Goal: Task Accomplishment & Management: Manage account settings

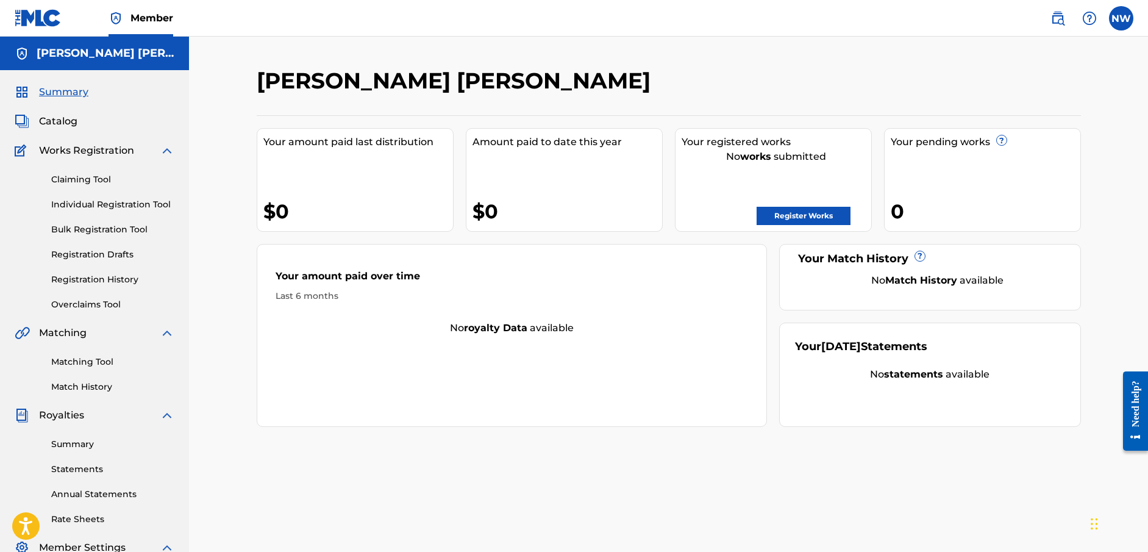
click at [96, 225] on link "Bulk Registration Tool" at bounding box center [112, 229] width 123 height 13
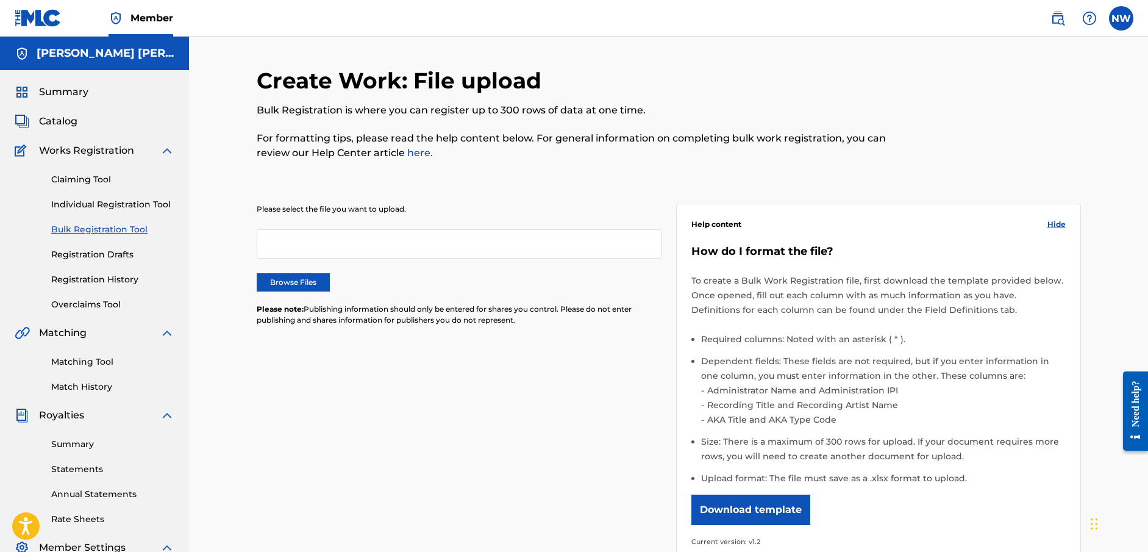
click at [85, 123] on div "Catalog" at bounding box center [95, 121] width 160 height 15
click at [67, 124] on span "Catalog" at bounding box center [58, 121] width 38 height 15
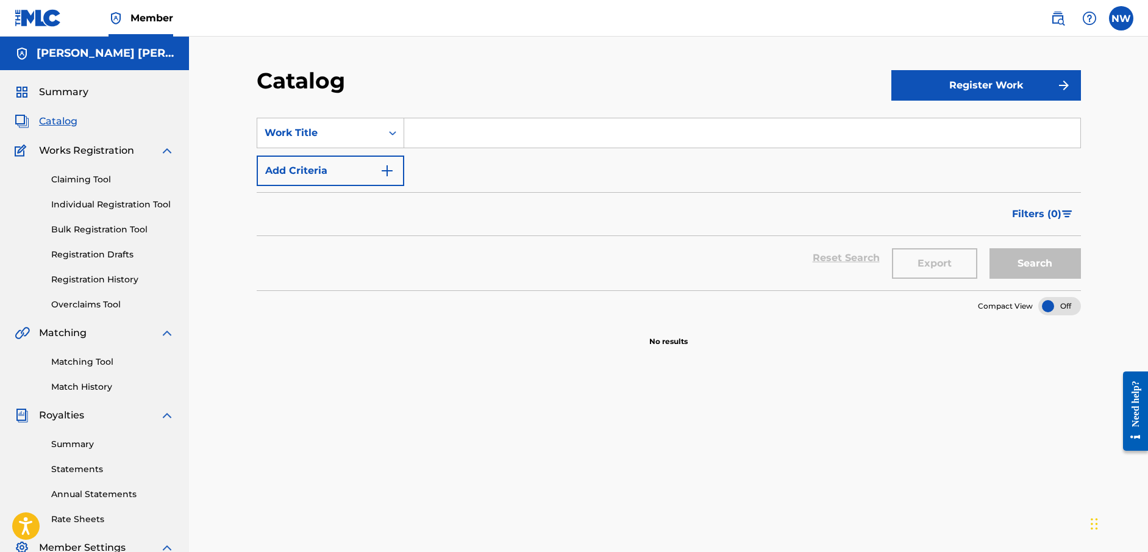
click at [88, 155] on span "Works Registration" at bounding box center [86, 150] width 95 height 15
click at [96, 230] on link "Bulk Registration Tool" at bounding box center [112, 229] width 123 height 13
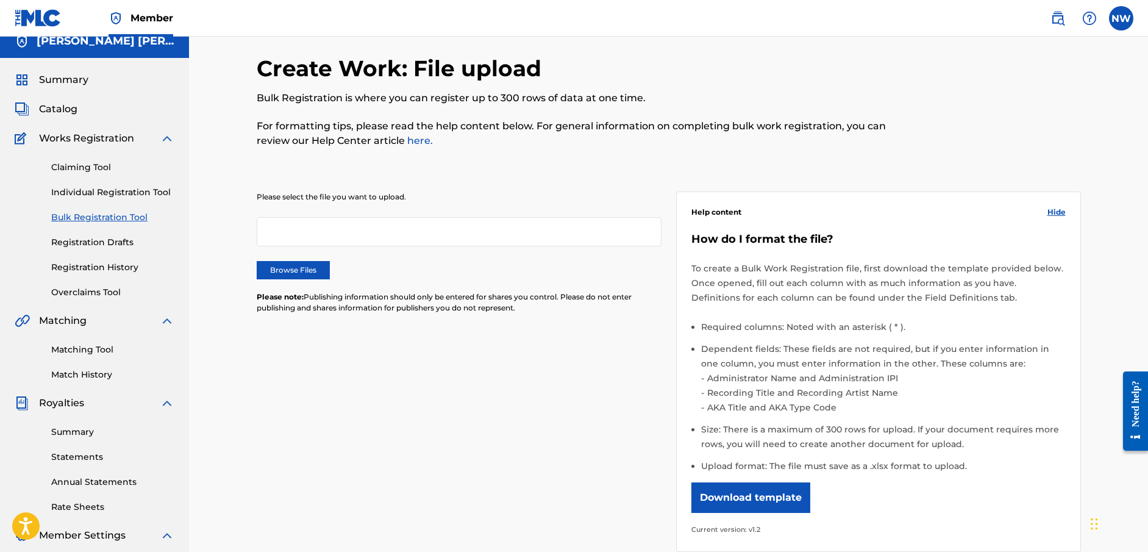
scroll to position [15, 0]
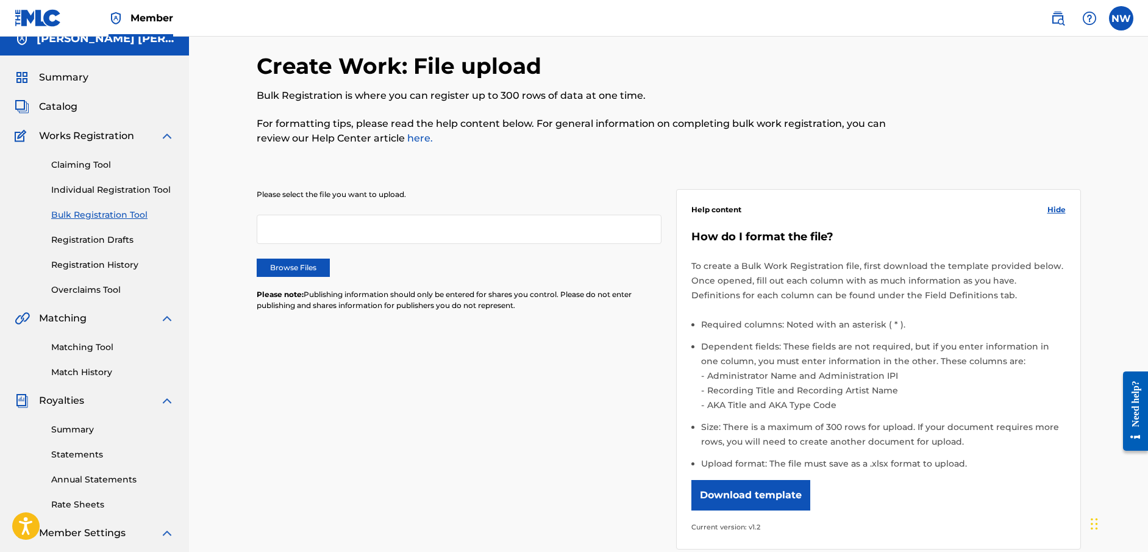
click at [768, 493] on button "Download template" at bounding box center [750, 495] width 119 height 30
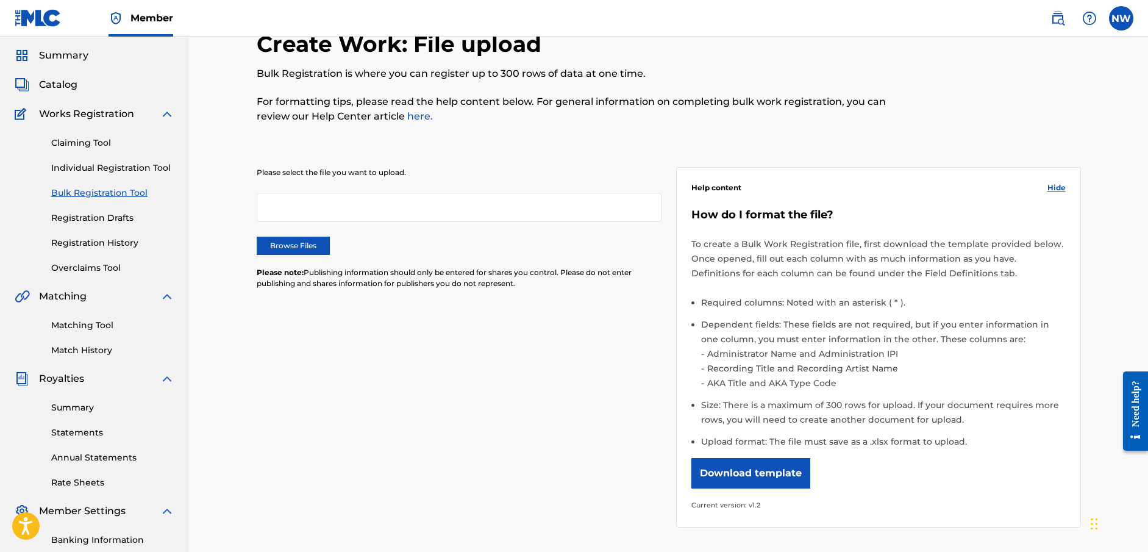
click at [117, 238] on link "Registration History" at bounding box center [112, 243] width 123 height 13
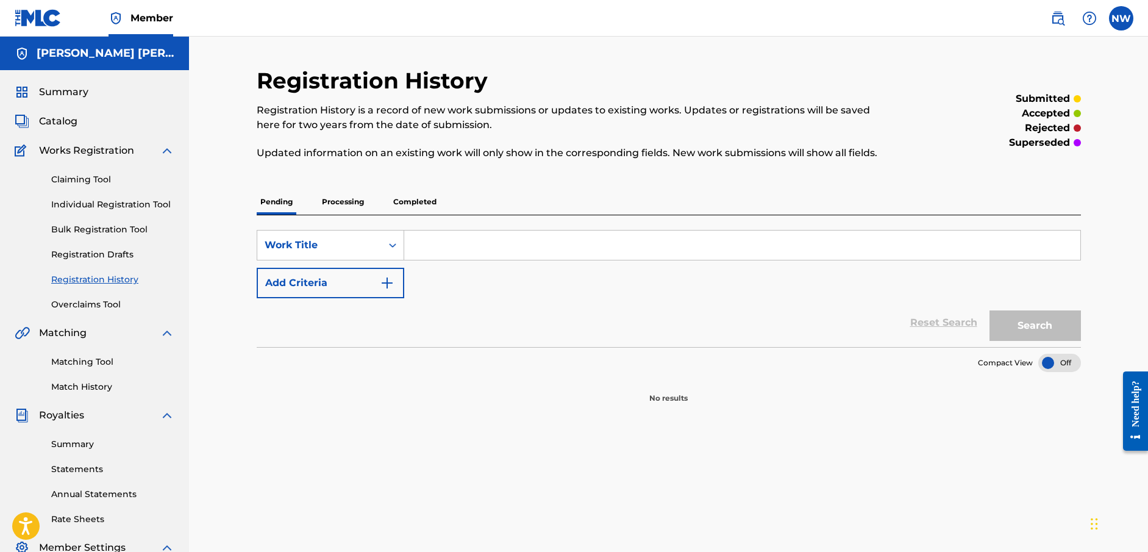
click at [110, 179] on link "Claiming Tool" at bounding box center [112, 179] width 123 height 13
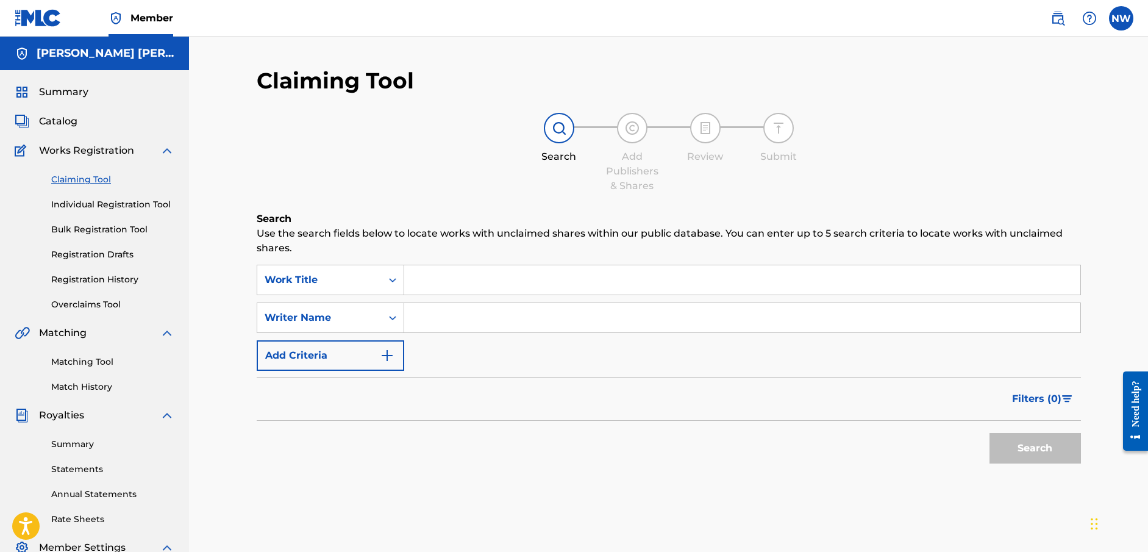
click at [109, 205] on link "Individual Registration Tool" at bounding box center [112, 204] width 123 height 13
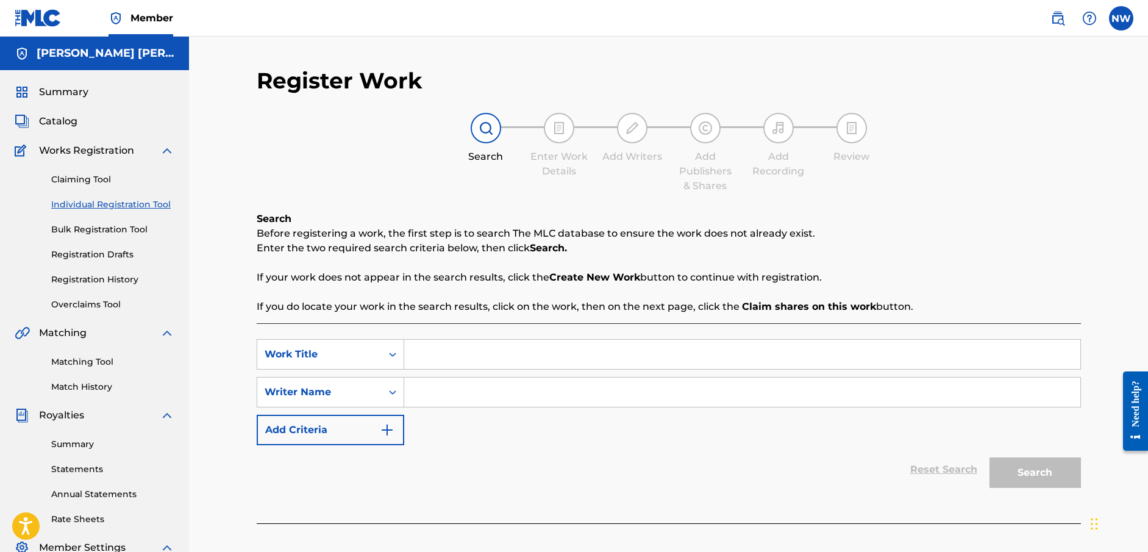
click at [110, 223] on div "Claiming Tool Individual Registration Tool Bulk Registration Tool Registration …" at bounding box center [95, 234] width 160 height 153
click at [103, 227] on link "Bulk Registration Tool" at bounding box center [112, 229] width 123 height 13
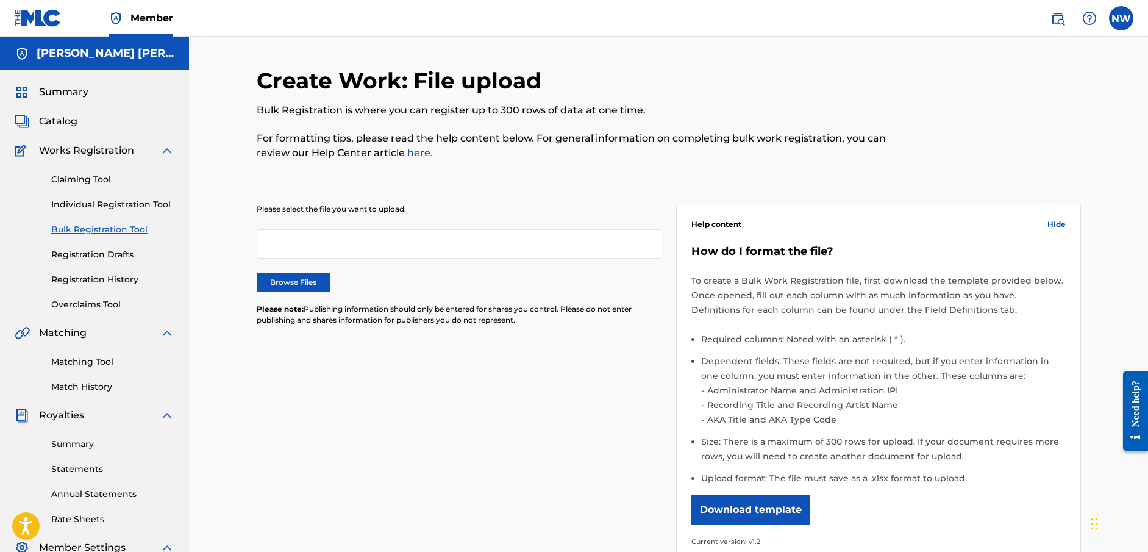
click at [101, 202] on link "Individual Registration Tool" at bounding box center [112, 204] width 123 height 13
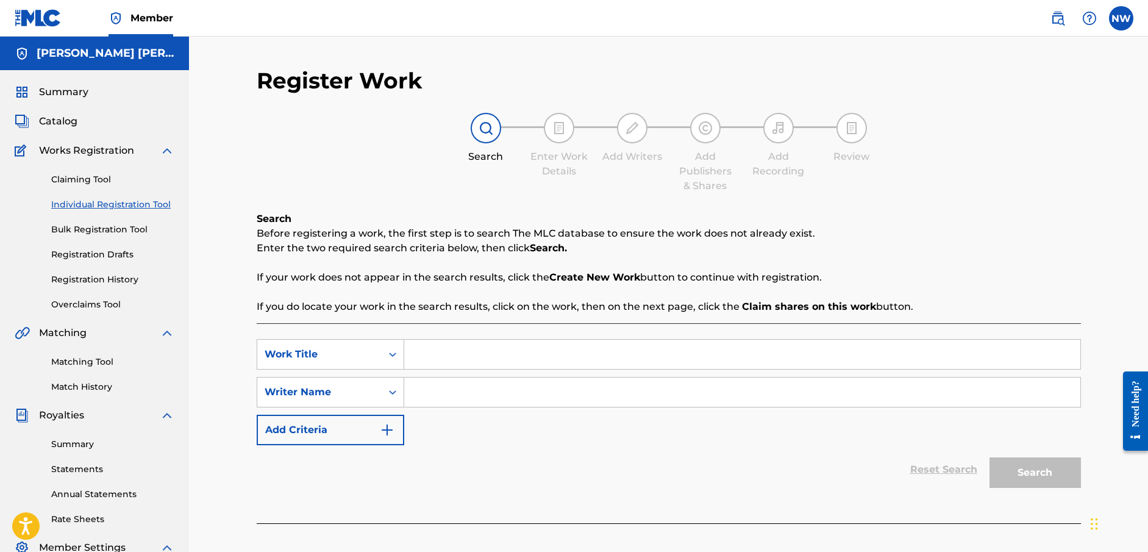
click at [98, 232] on link "Bulk Registration Tool" at bounding box center [112, 229] width 123 height 13
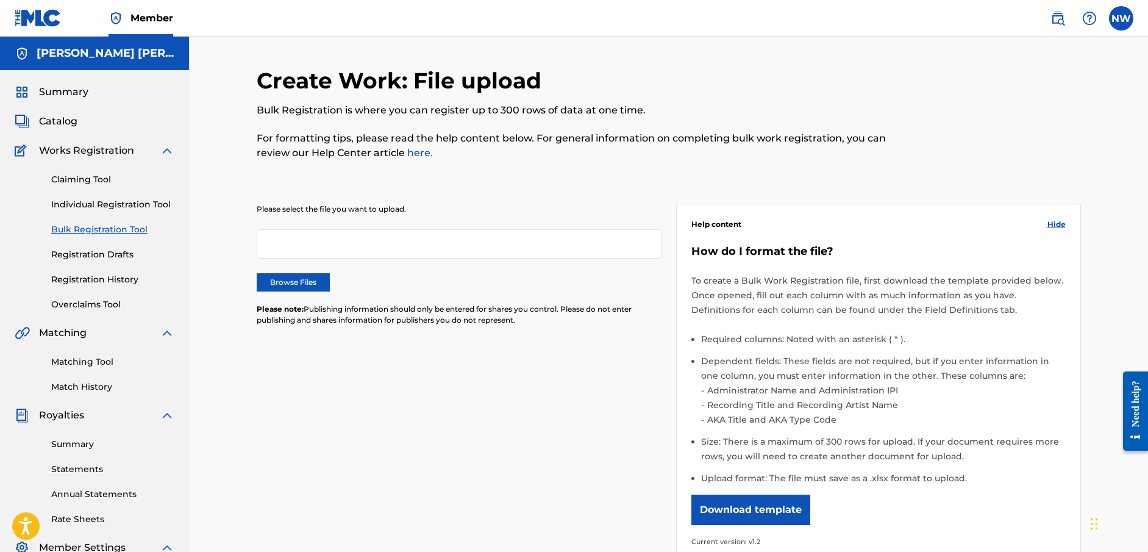
click at [104, 252] on link "Registration Drafts" at bounding box center [112, 254] width 123 height 13
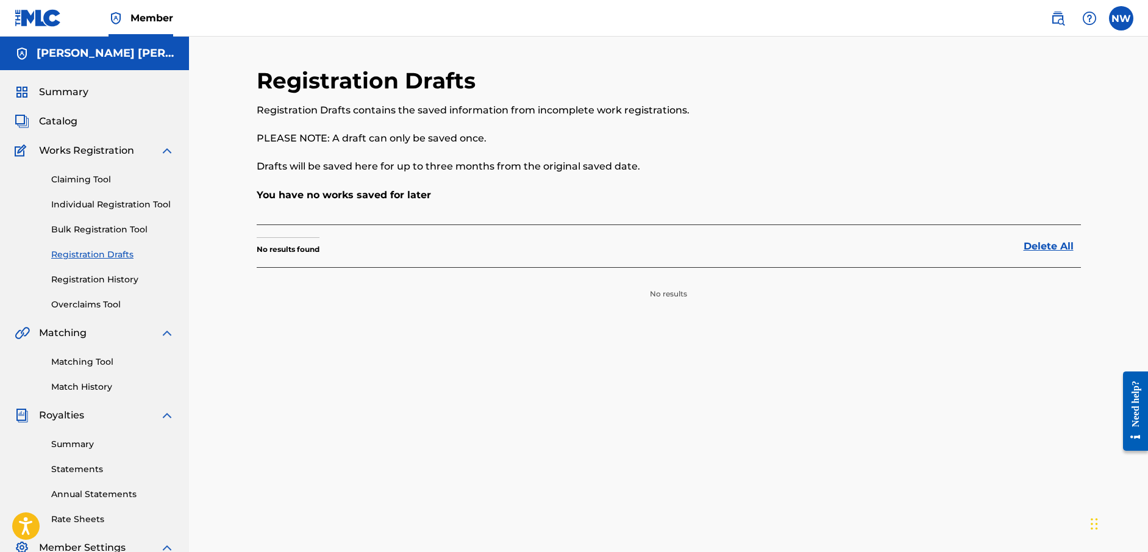
click at [99, 282] on link "Registration History" at bounding box center [112, 279] width 123 height 13
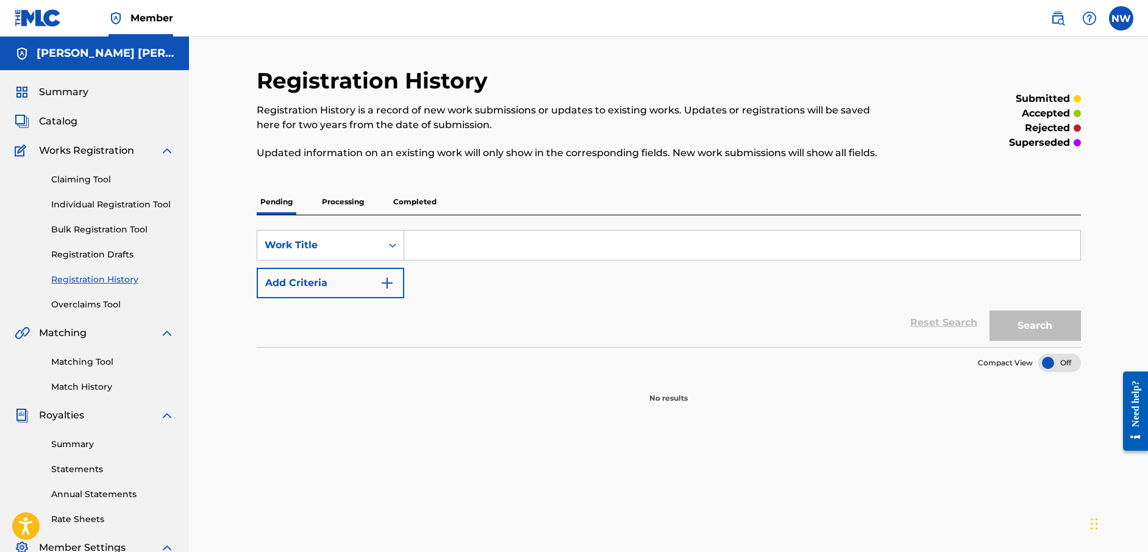
click at [91, 302] on link "Overclaims Tool" at bounding box center [112, 304] width 123 height 13
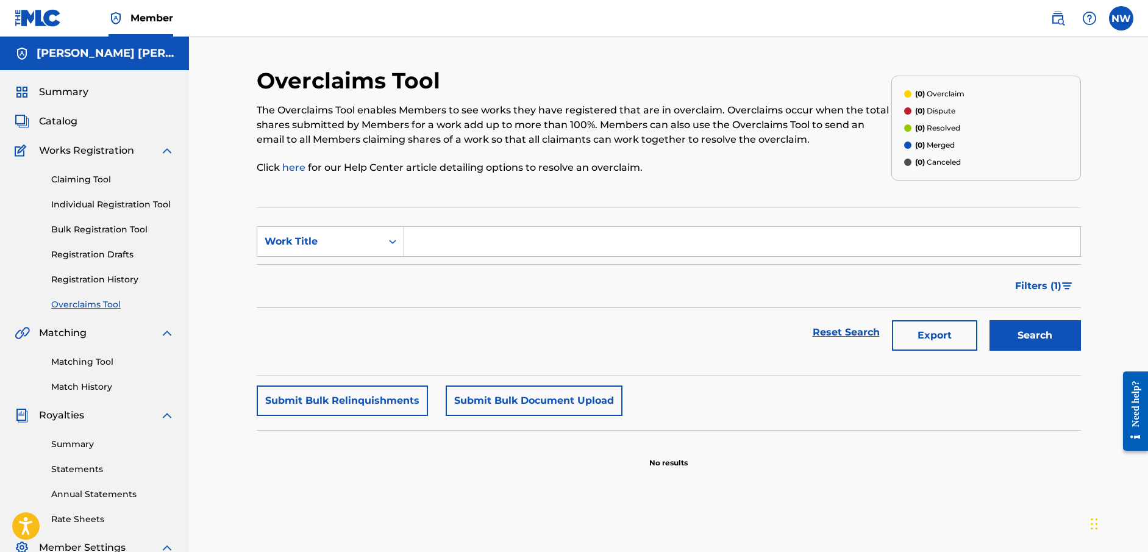
click at [96, 179] on link "Claiming Tool" at bounding box center [112, 179] width 123 height 13
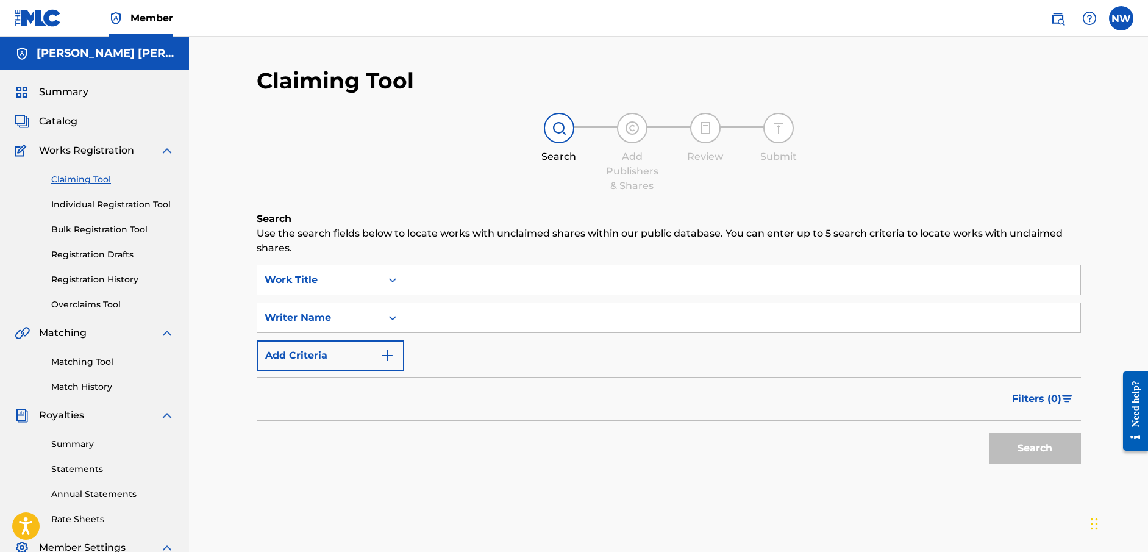
click at [91, 207] on link "Individual Registration Tool" at bounding box center [112, 204] width 123 height 13
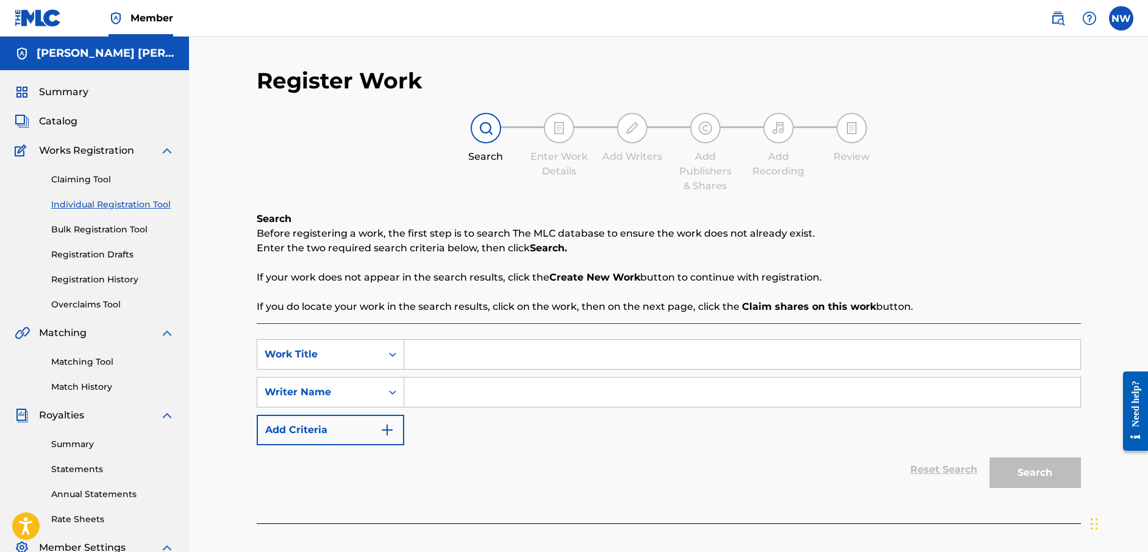
click at [437, 341] on input "Search Form" at bounding box center [742, 354] width 676 height 29
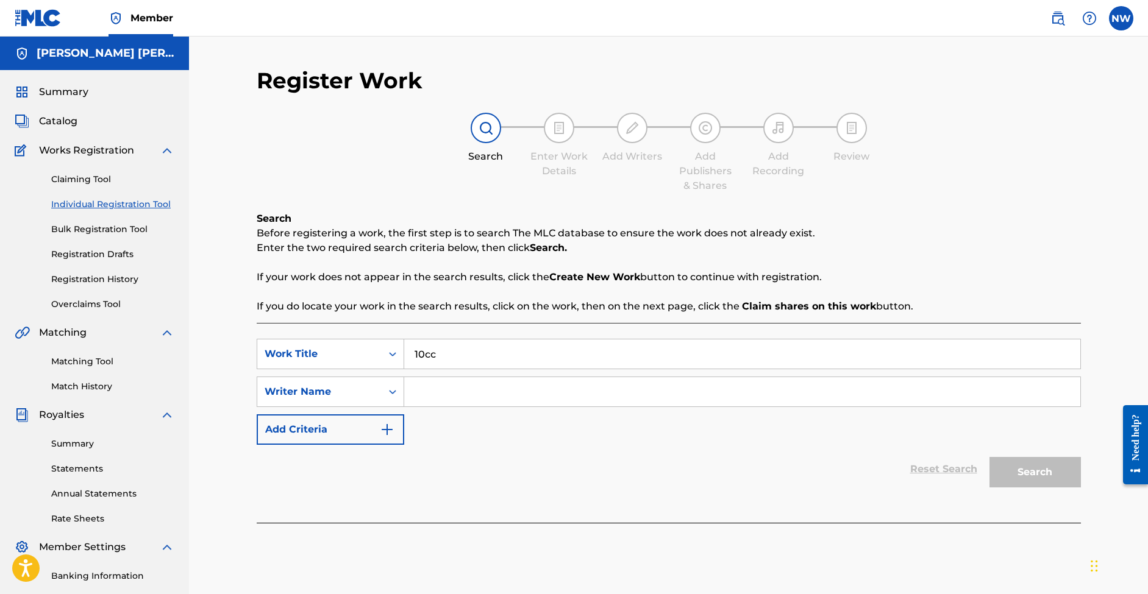
type input "10cc"
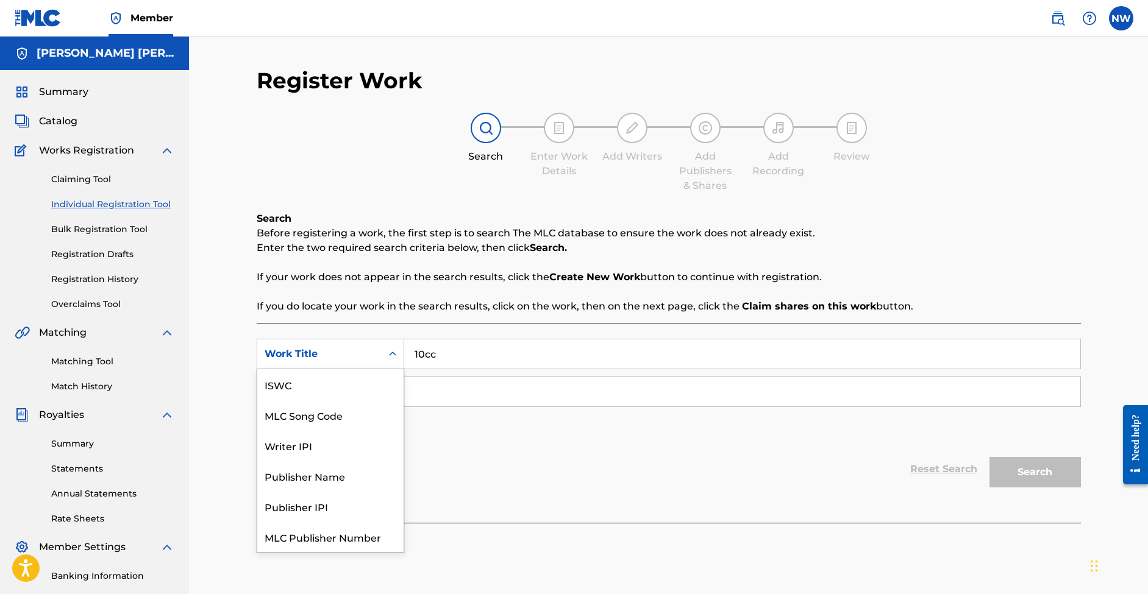
click at [394, 360] on div "Search Form" at bounding box center [393, 354] width 22 height 22
click at [321, 537] on div "Work Title" at bounding box center [330, 537] width 146 height 30
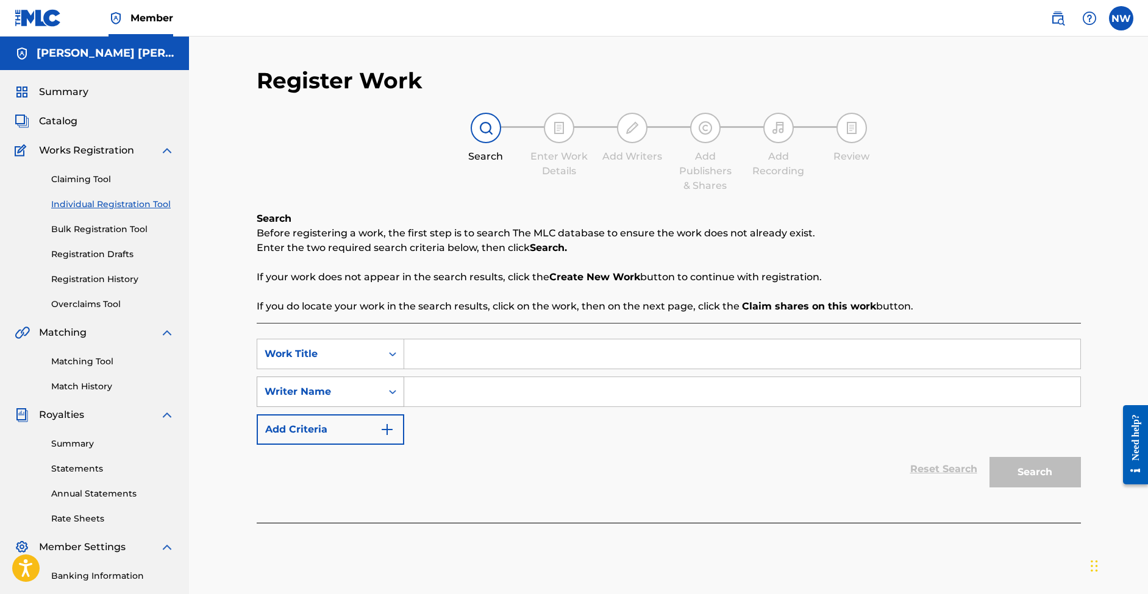
click at [387, 390] on div "Search Form" at bounding box center [393, 392] width 22 height 22
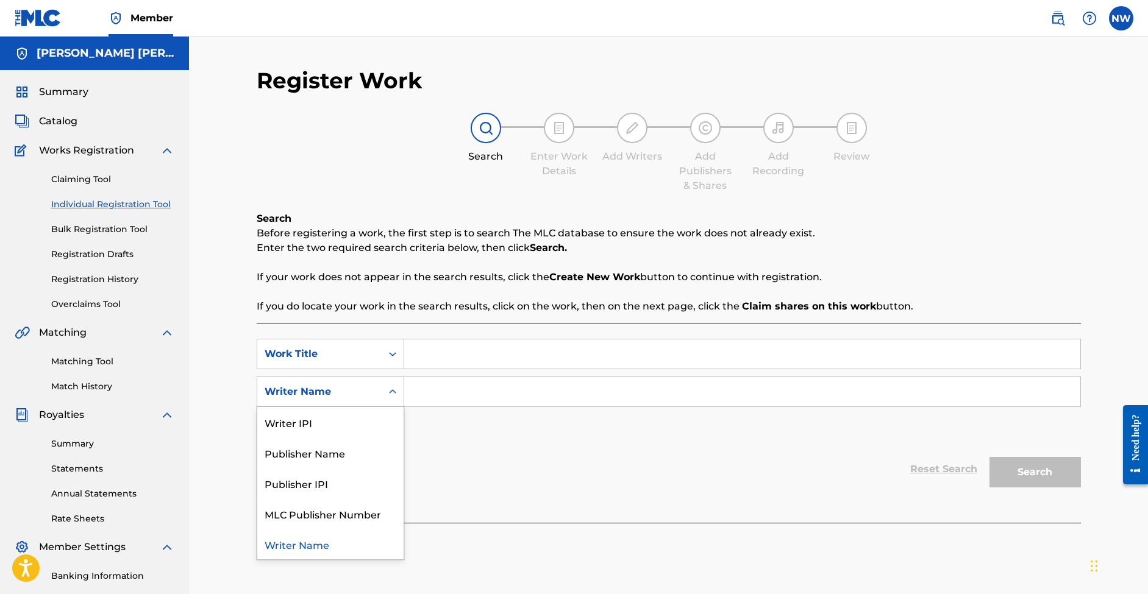
click at [430, 387] on input "Search Form" at bounding box center [742, 391] width 676 height 29
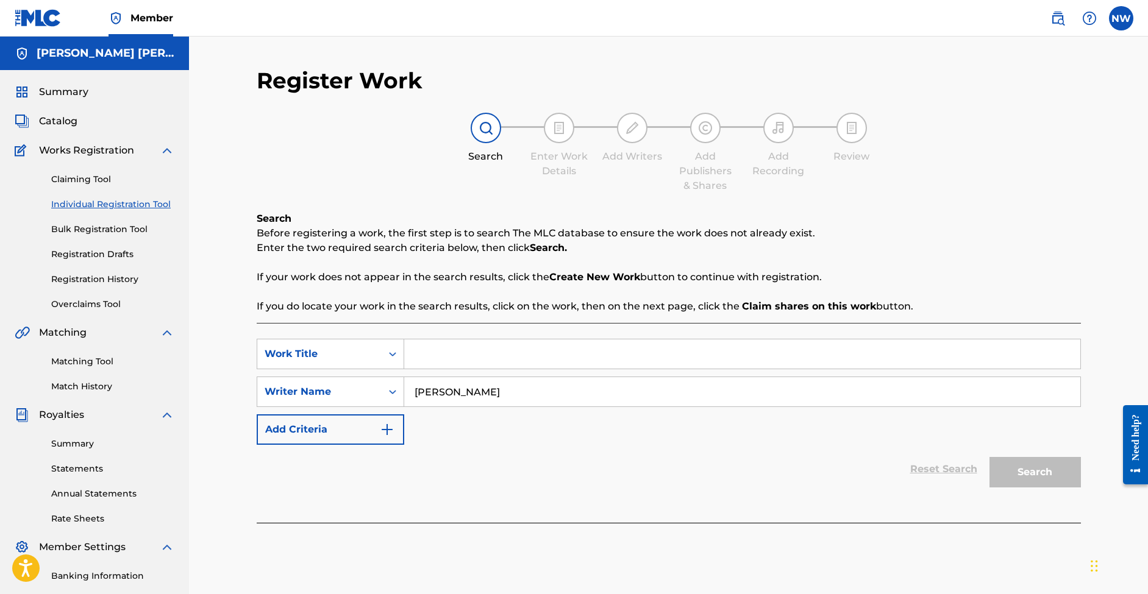
type input "[PERSON_NAME]"
click at [452, 356] on input "Search Form" at bounding box center [742, 354] width 676 height 29
type input "10cc"
click at [1039, 481] on button "Search" at bounding box center [1034, 472] width 91 height 30
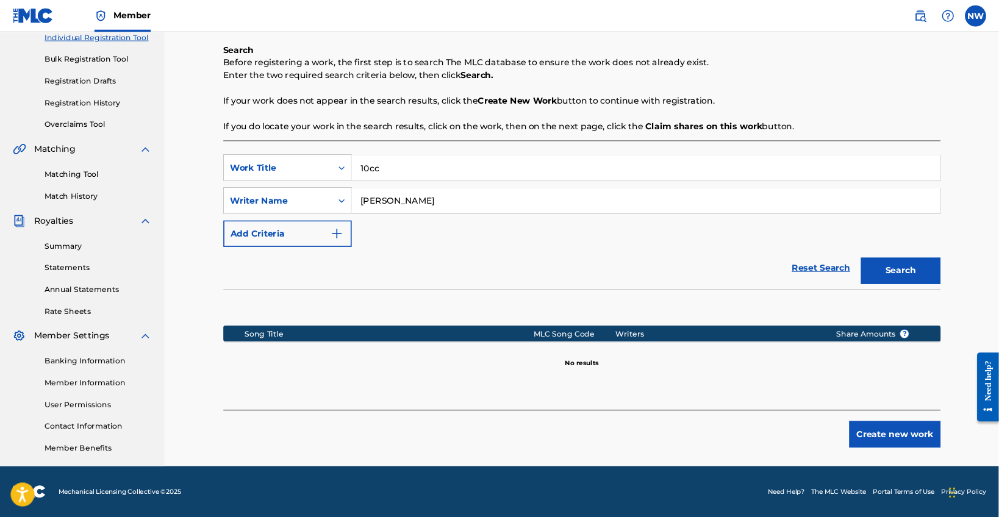
scroll to position [162, 0]
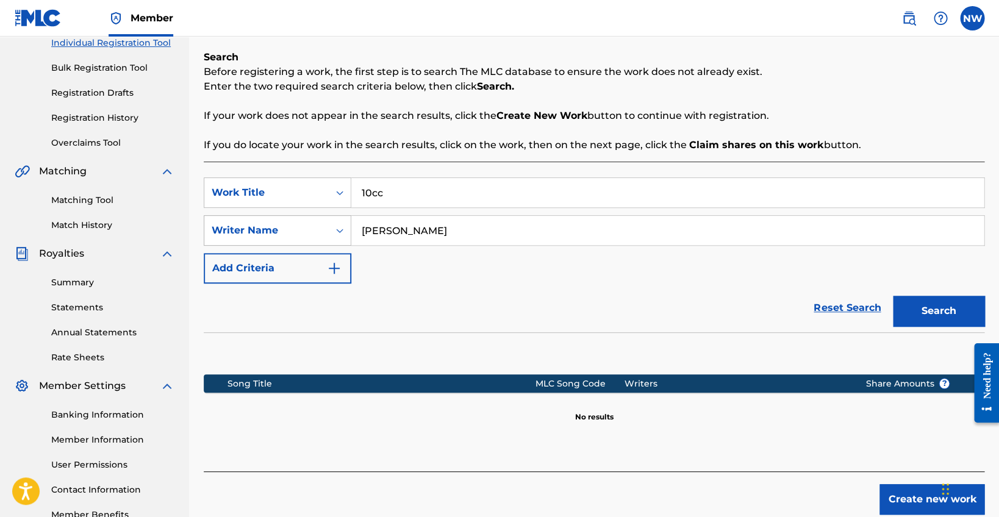
click at [334, 224] on icon "Search Form" at bounding box center [339, 230] width 12 height 12
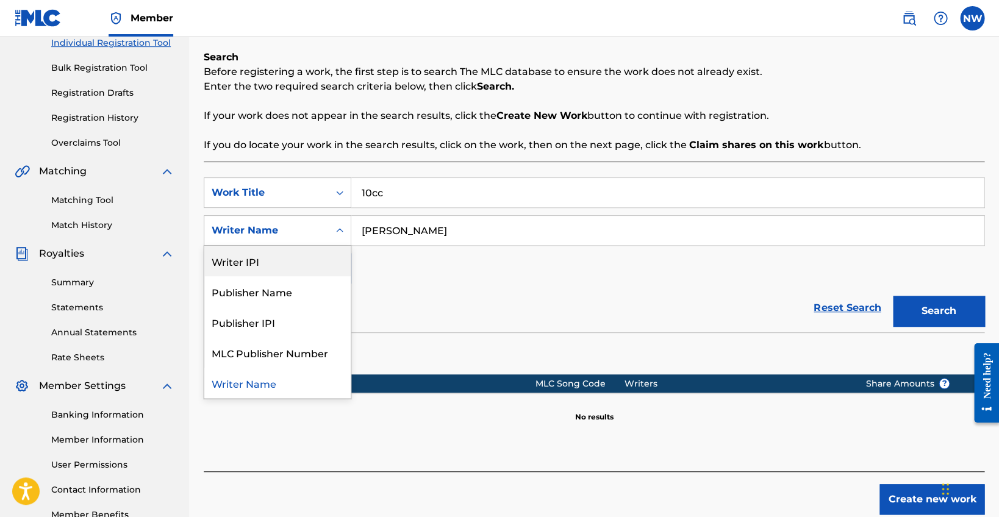
click at [316, 253] on div "Writer IPI" at bounding box center [277, 261] width 146 height 30
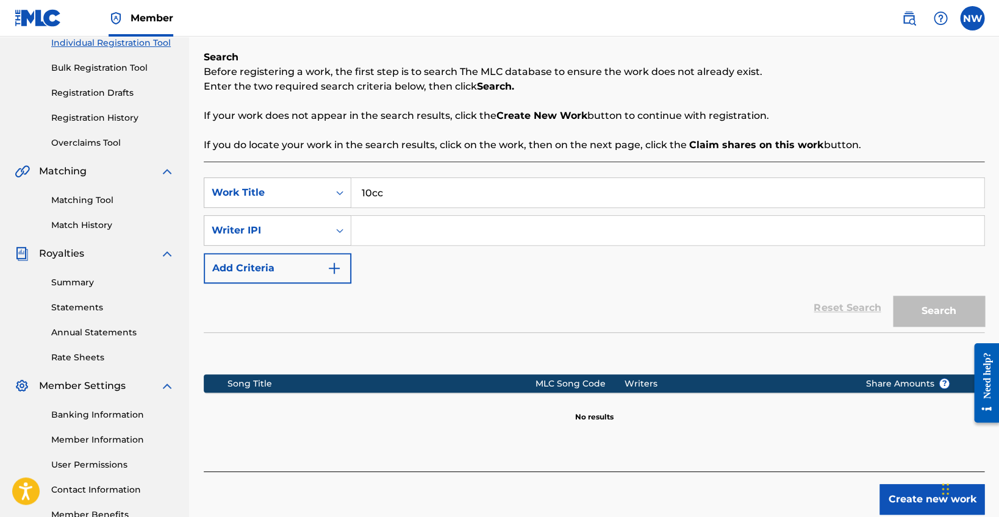
click at [386, 220] on input "Search Form" at bounding box center [667, 230] width 632 height 29
paste input "00493343245"
type input "00493343245"
click at [344, 185] on div "SearchWithCriteria72f677f3-196c-47b1-b246-d2c40925c33d Work Title 10cc" at bounding box center [594, 192] width 780 height 30
click at [338, 194] on div "Search Form" at bounding box center [340, 193] width 22 height 22
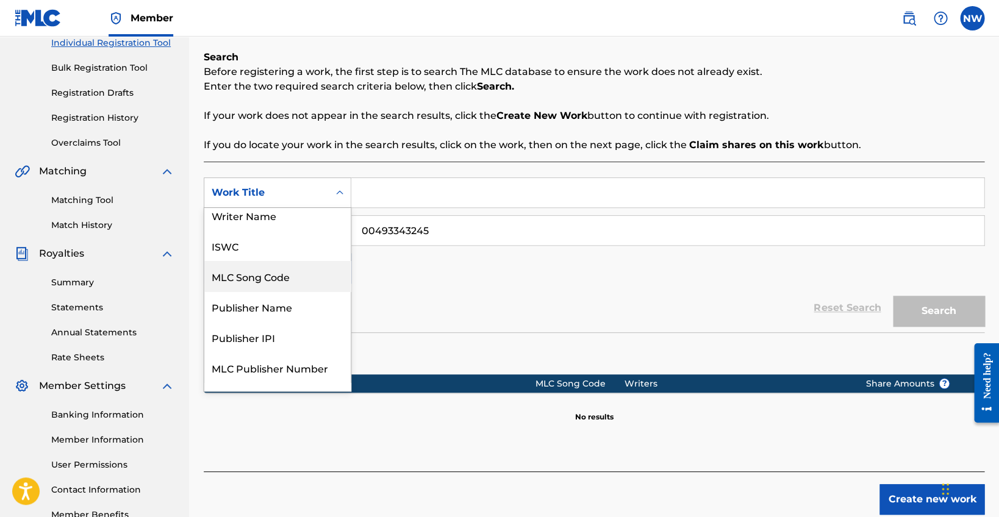
scroll to position [0, 0]
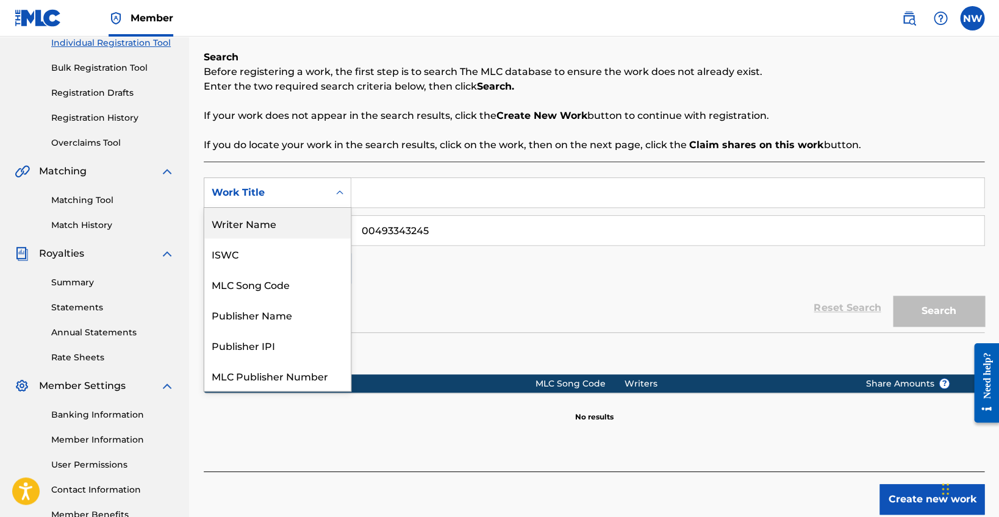
click at [308, 227] on div "Writer Name" at bounding box center [277, 223] width 146 height 30
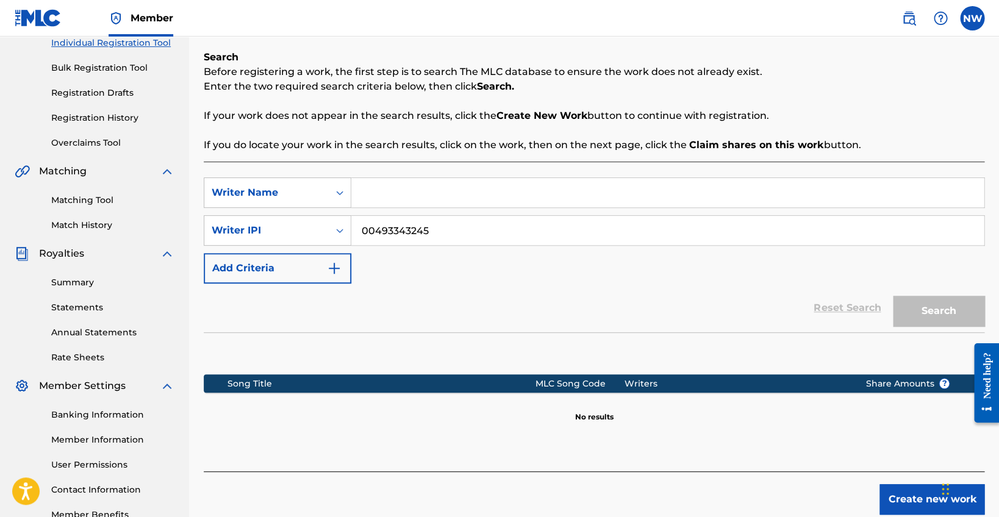
click at [390, 188] on input "Search Form" at bounding box center [667, 192] width 632 height 29
type input "[PERSON_NAME]"
click at [944, 302] on button "Search" at bounding box center [938, 311] width 91 height 30
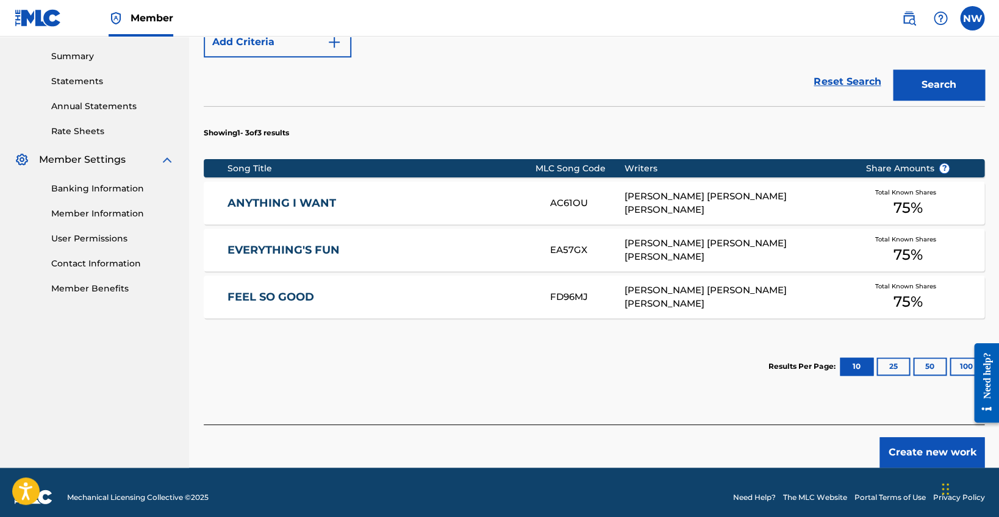
scroll to position [393, 0]
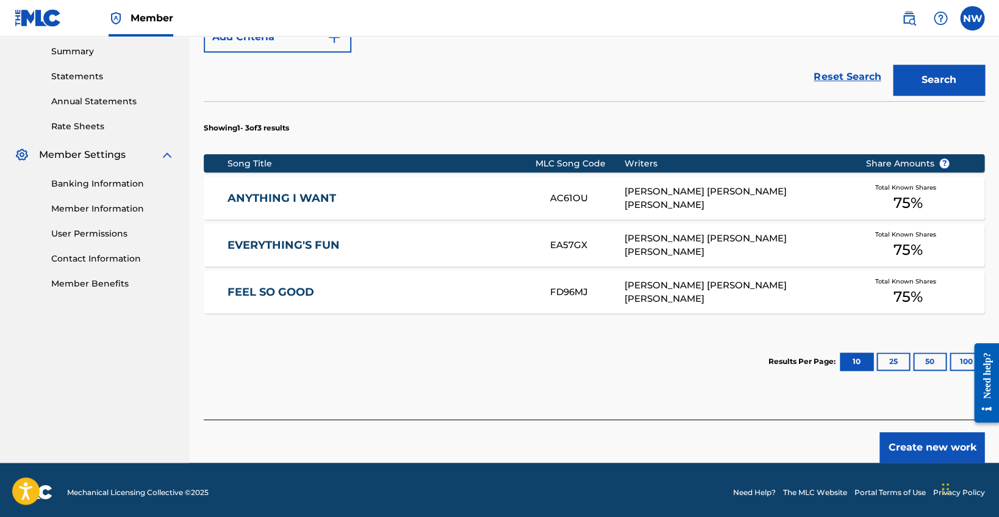
click at [642, 191] on div "[PERSON_NAME] [PERSON_NAME] [PERSON_NAME]" at bounding box center [735, 198] width 223 height 27
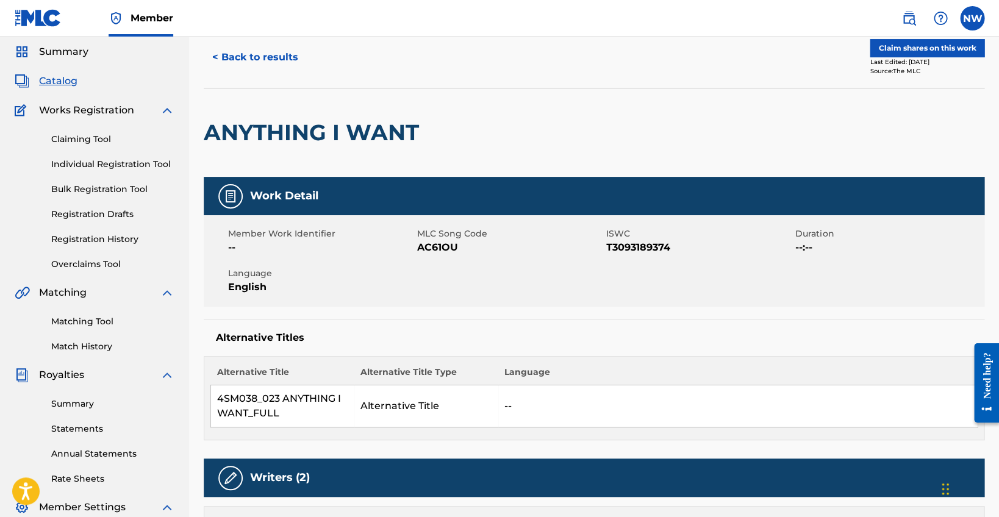
scroll to position [22, 0]
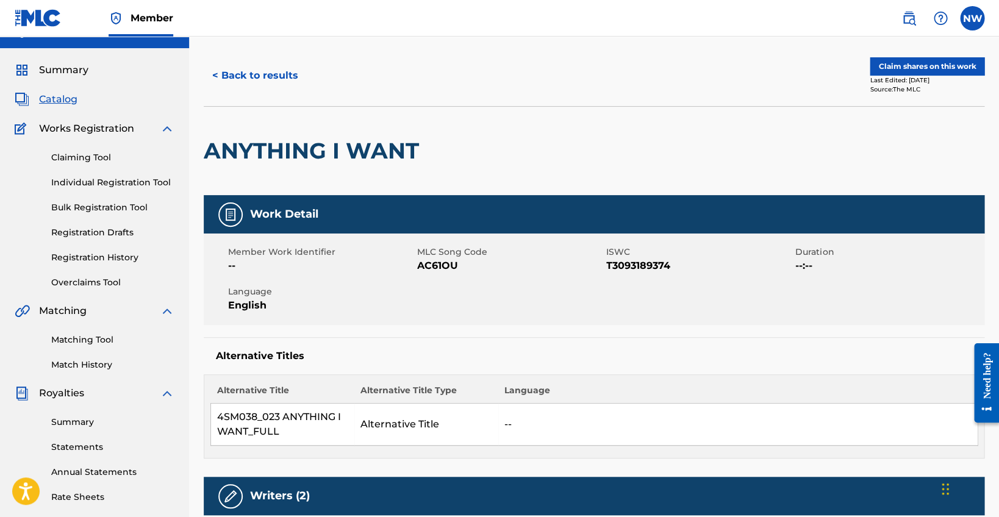
click at [894, 63] on button "Claim shares on this work" at bounding box center [926, 66] width 115 height 18
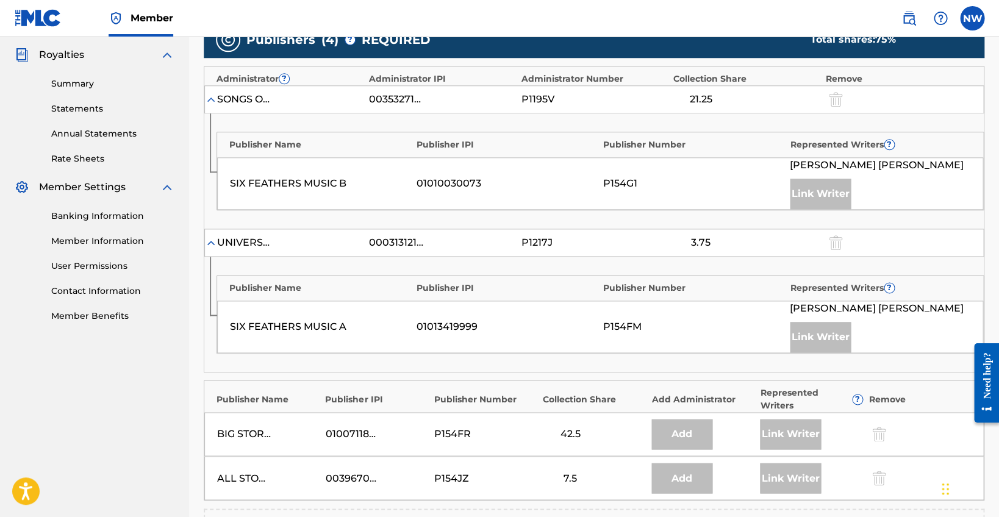
scroll to position [301, 0]
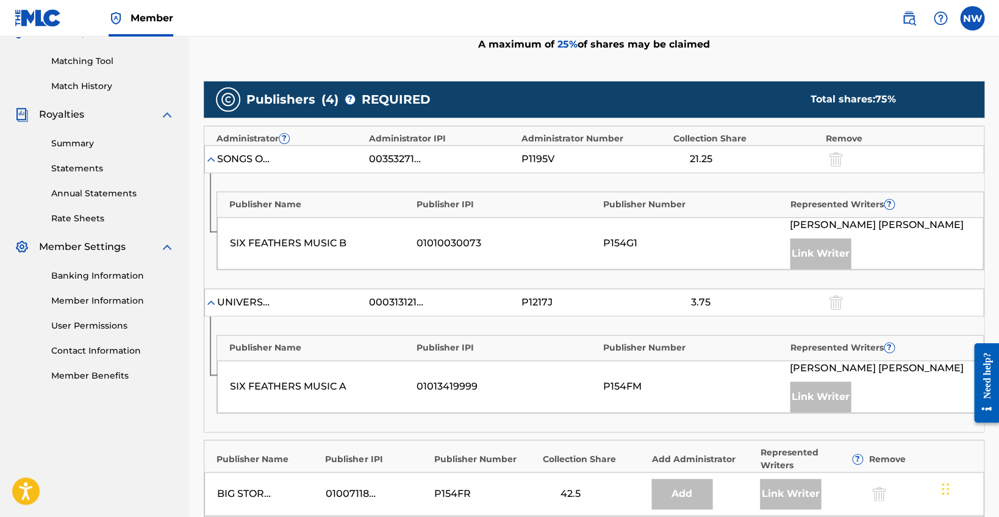
click at [817, 253] on div "Link Writer" at bounding box center [820, 253] width 61 height 30
click at [818, 249] on div "Link Writer" at bounding box center [820, 253] width 61 height 30
click at [821, 255] on div "Link Writer" at bounding box center [820, 253] width 61 height 30
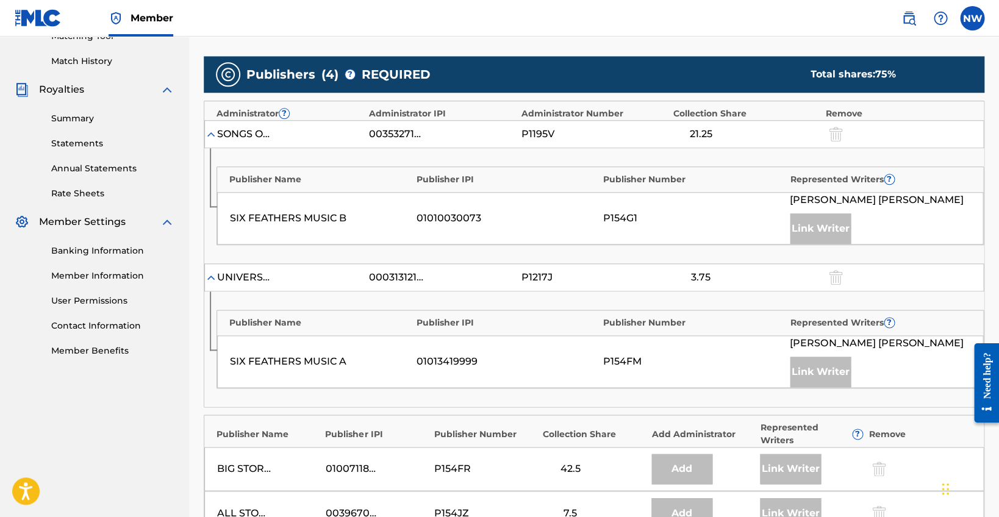
scroll to position [324, 0]
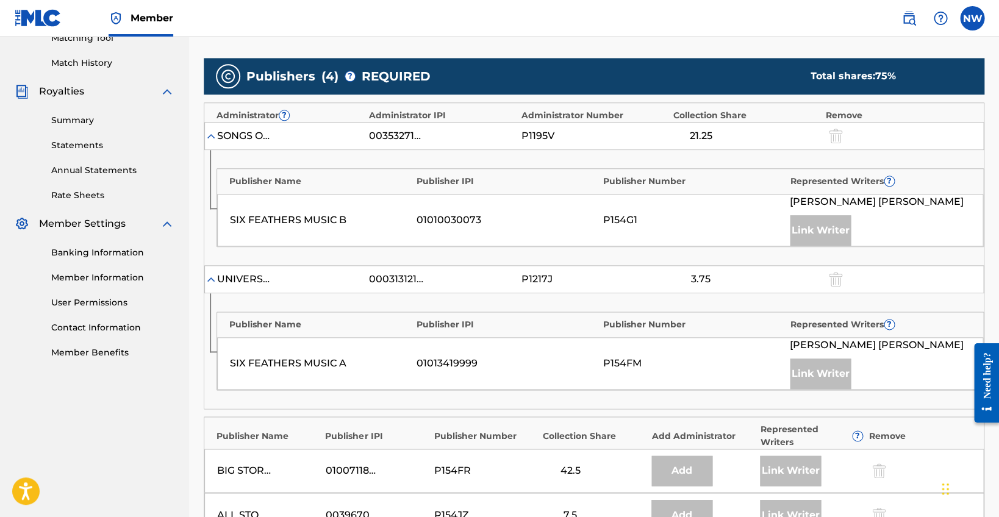
click at [847, 198] on span "[PERSON_NAME] [PERSON_NAME]" at bounding box center [876, 201] width 173 height 15
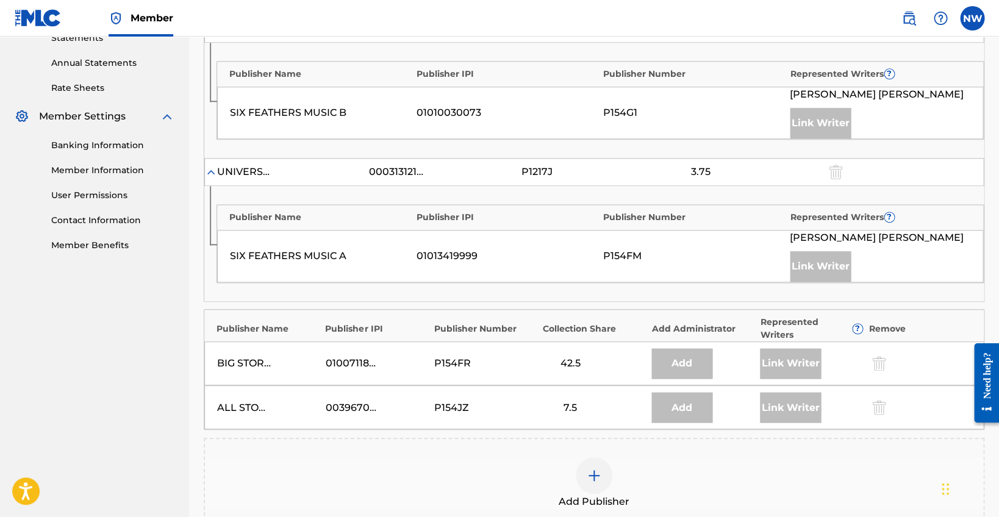
scroll to position [0, 0]
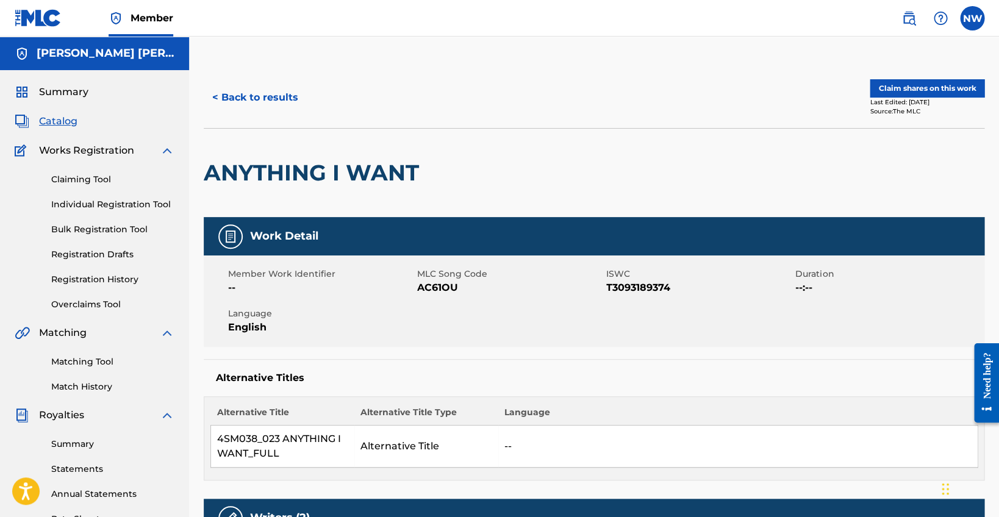
click at [266, 92] on button "< Back to results" at bounding box center [255, 97] width 103 height 30
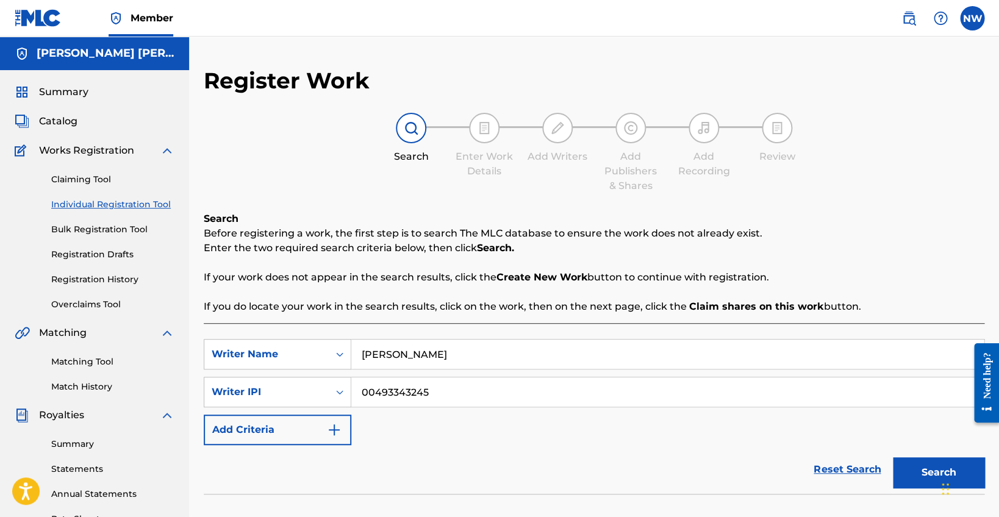
scroll to position [237, 0]
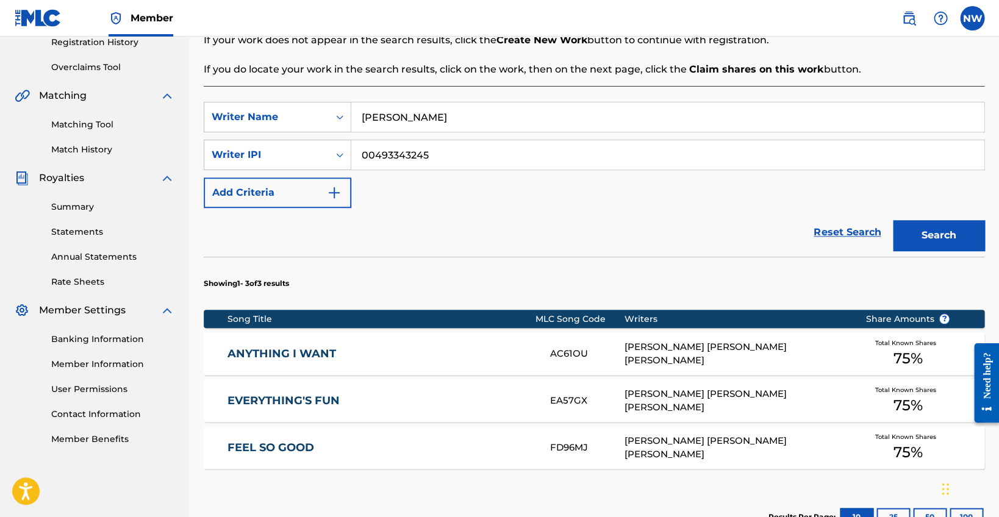
click at [278, 443] on link "FEEL SO GOOD" at bounding box center [380, 448] width 307 height 14
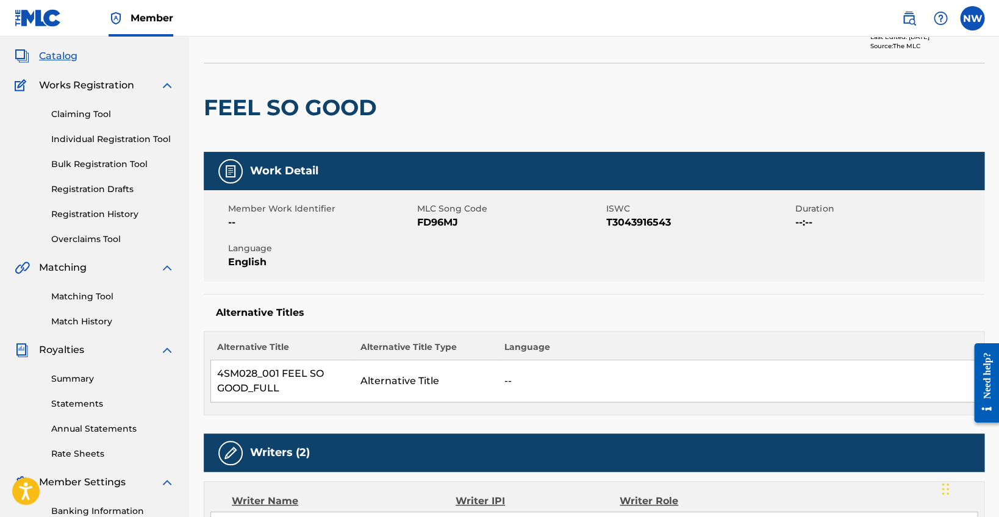
scroll to position [85, 0]
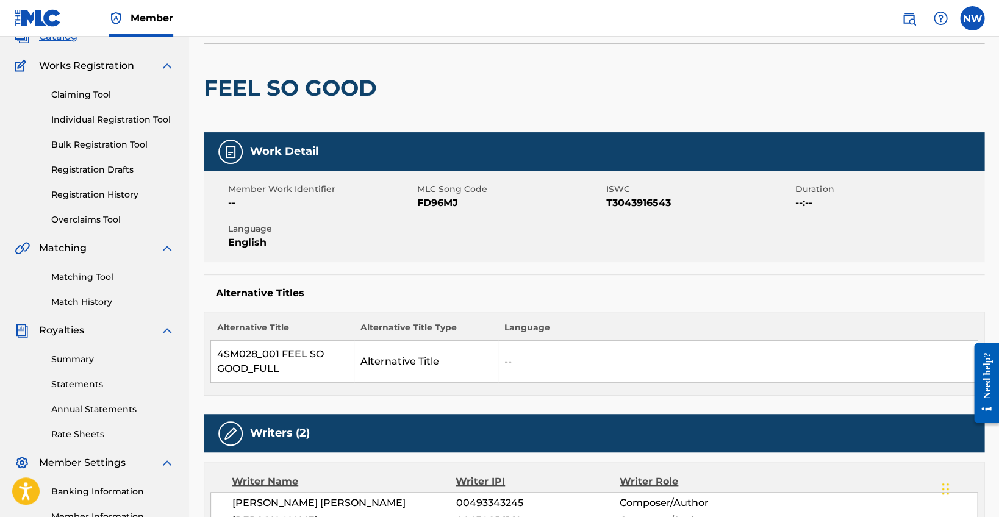
click at [77, 360] on link "Summary" at bounding box center [112, 359] width 123 height 13
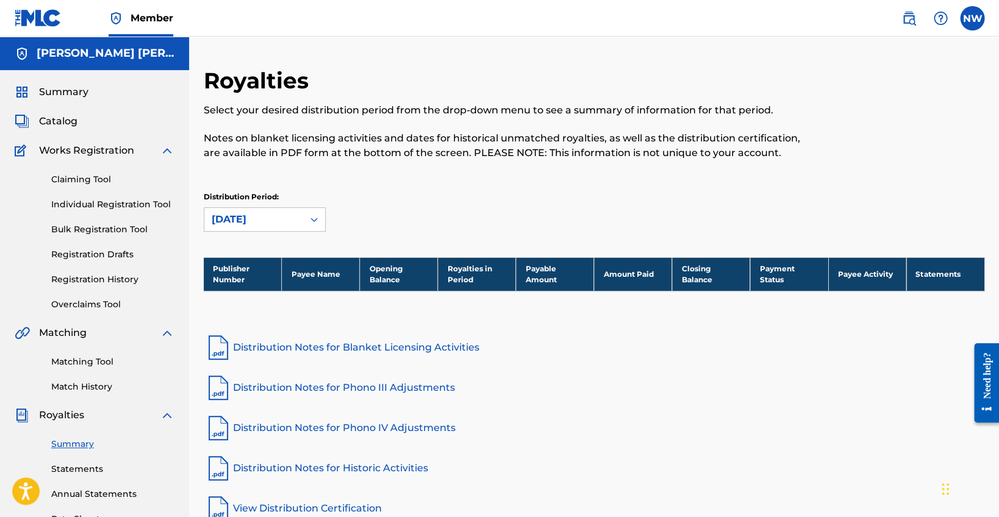
click at [71, 126] on span "Catalog" at bounding box center [58, 121] width 38 height 15
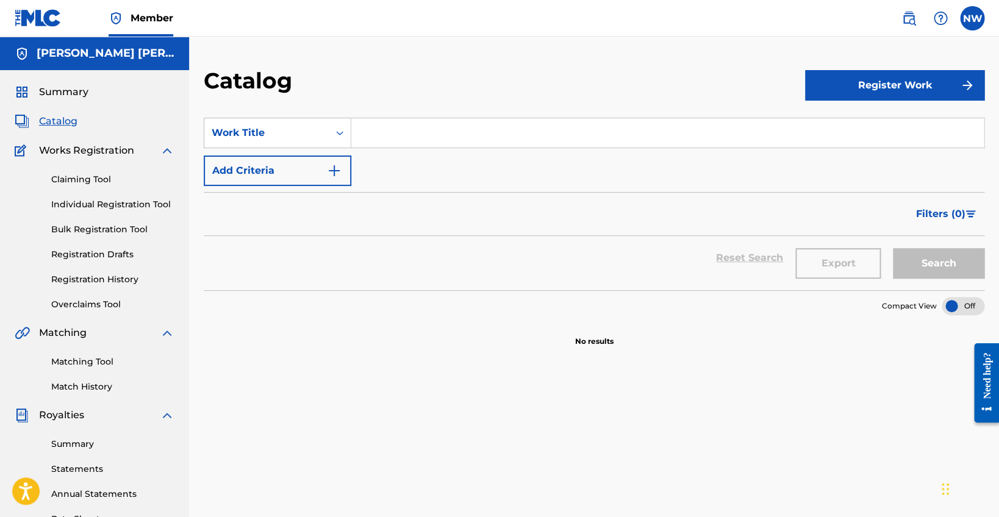
click at [77, 183] on link "Claiming Tool" at bounding box center [112, 179] width 123 height 13
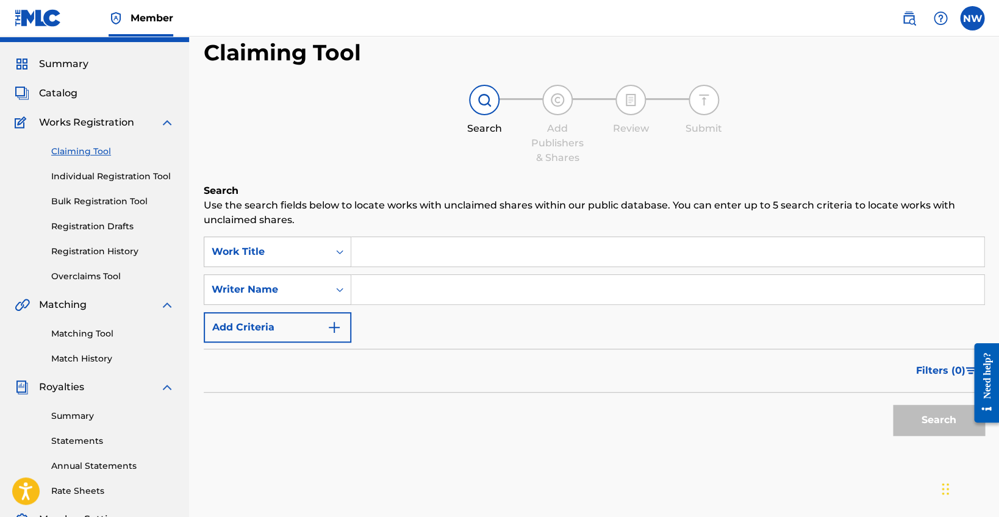
scroll to position [45, 0]
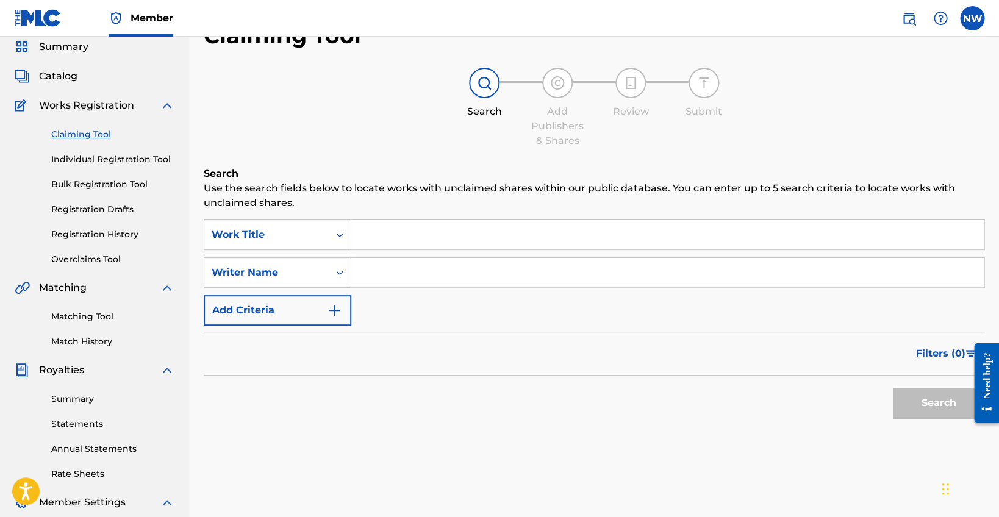
click at [394, 279] on input "Search Form" at bounding box center [667, 272] width 632 height 29
click at [340, 273] on icon "Search Form" at bounding box center [339, 272] width 12 height 12
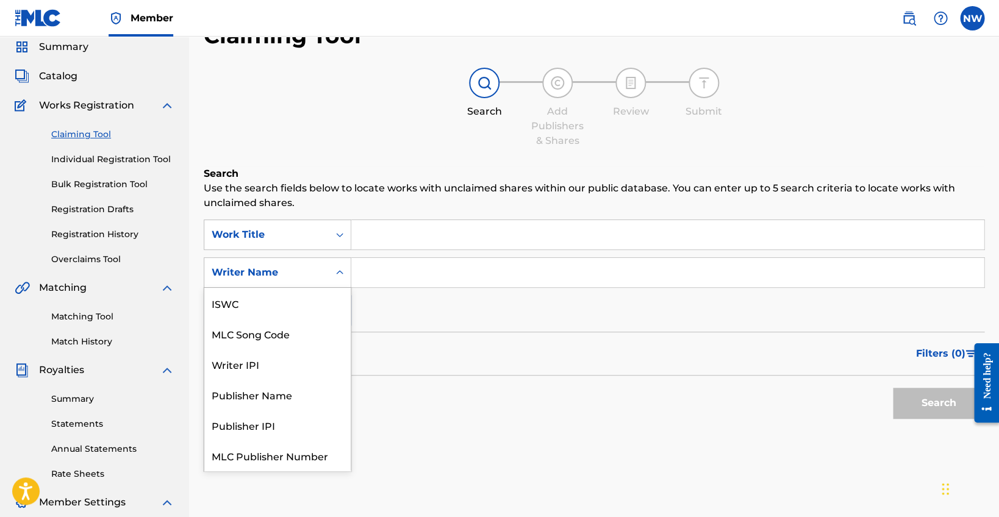
scroll to position [28, 0]
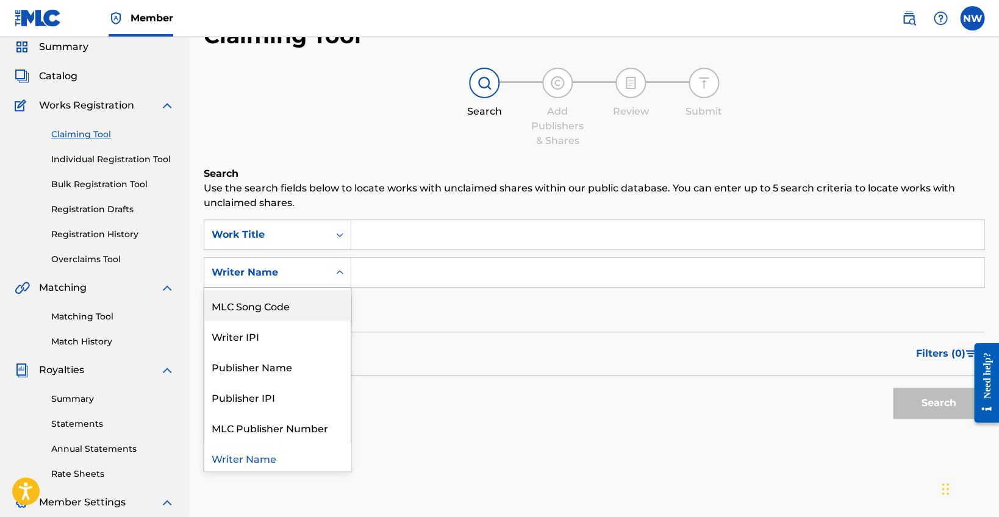
click at [368, 269] on input "Search Form" at bounding box center [667, 272] width 632 height 29
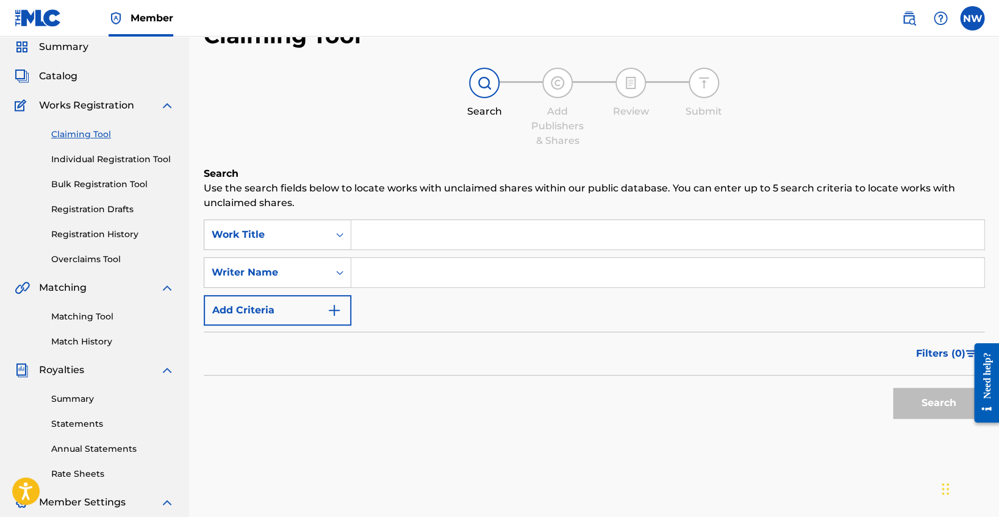
paste input "00493343245"
type input "00493343245"
click at [337, 274] on icon "Search Form" at bounding box center [339, 272] width 12 height 12
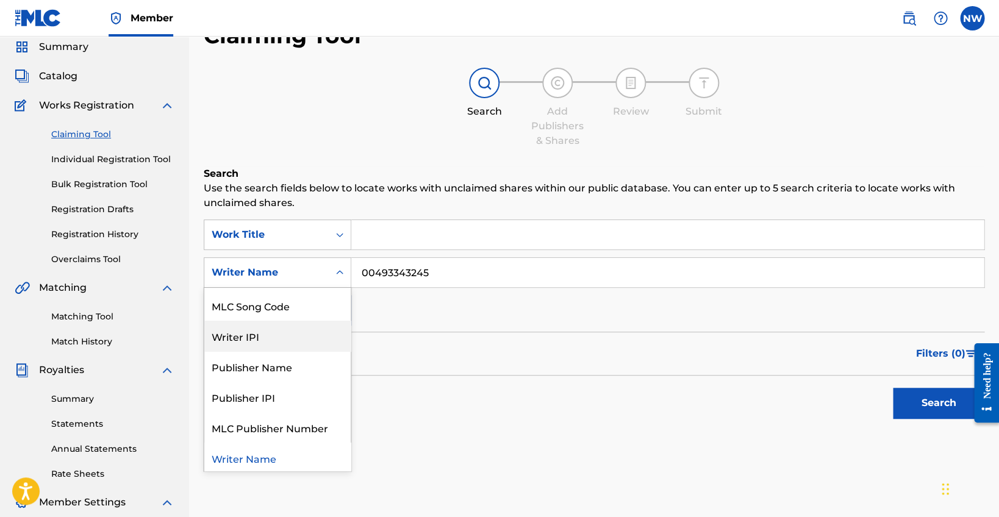
click at [307, 329] on div "Writer IPI" at bounding box center [277, 336] width 146 height 30
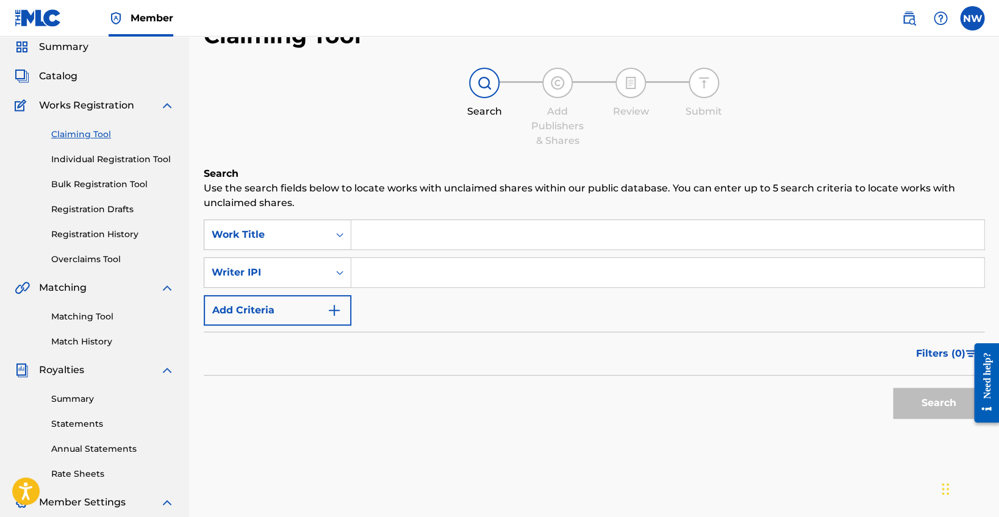
click at [449, 269] on input "Search Form" at bounding box center [667, 272] width 632 height 29
paste input "00493343245"
type input "00493343245"
click at [447, 235] on input "Search Form" at bounding box center [667, 234] width 632 height 29
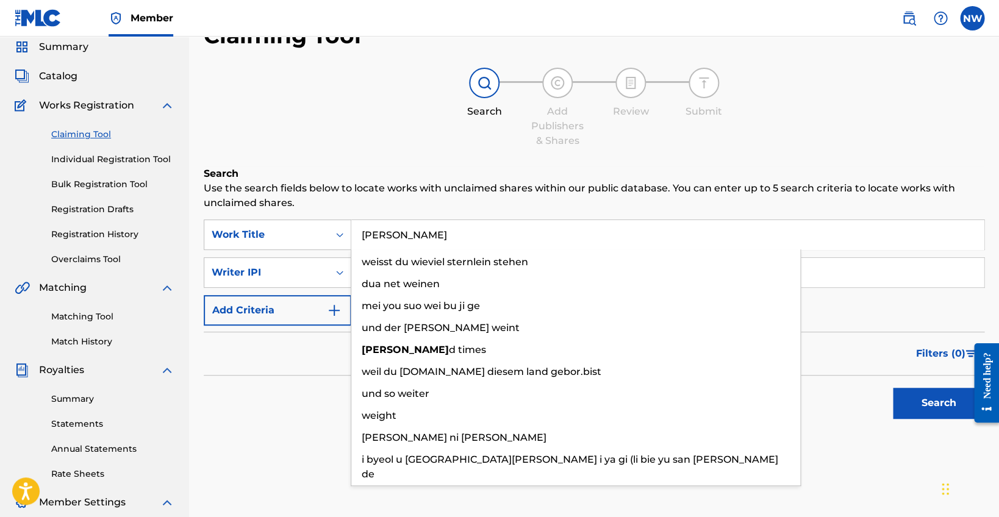
type input "[PERSON_NAME]"
click at [938, 400] on button "Search" at bounding box center [938, 403] width 91 height 30
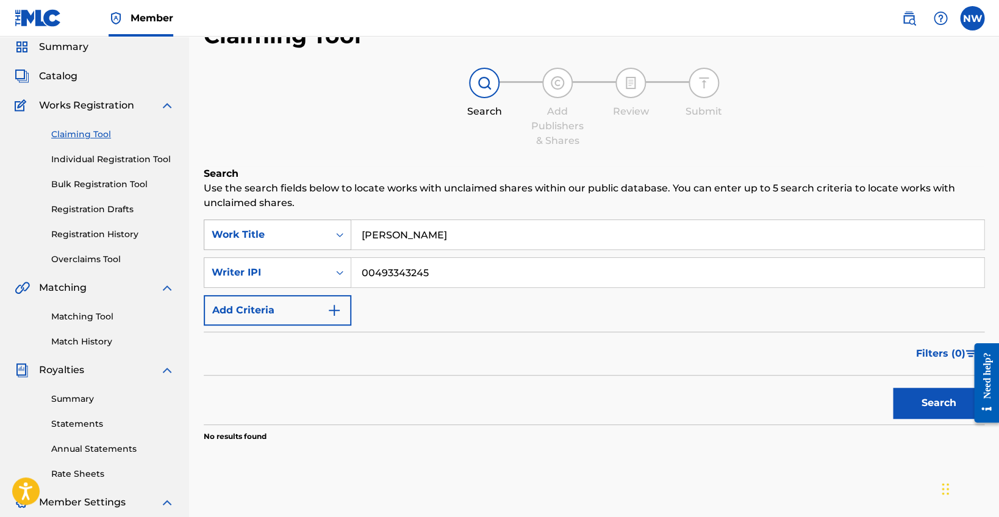
drag, startPoint x: 390, startPoint y: 231, endPoint x: 343, endPoint y: 224, distance: 48.0
click at [343, 219] on div "SearchWithCriteriaca397594-6844-4191-9673-305a72213023 Work Title [PERSON_NAME]" at bounding box center [594, 234] width 780 height 30
click at [341, 230] on icon "Search Form" at bounding box center [339, 235] width 12 height 12
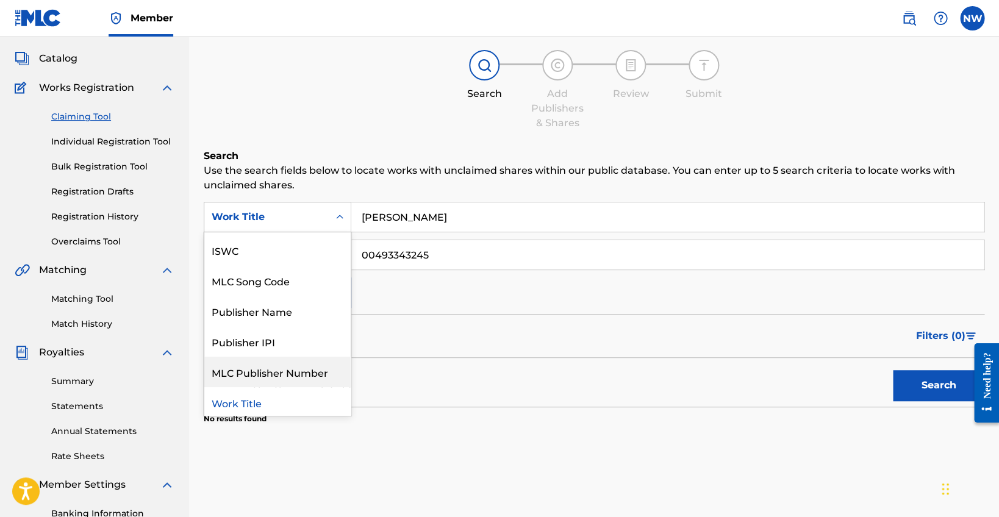
scroll to position [0, 0]
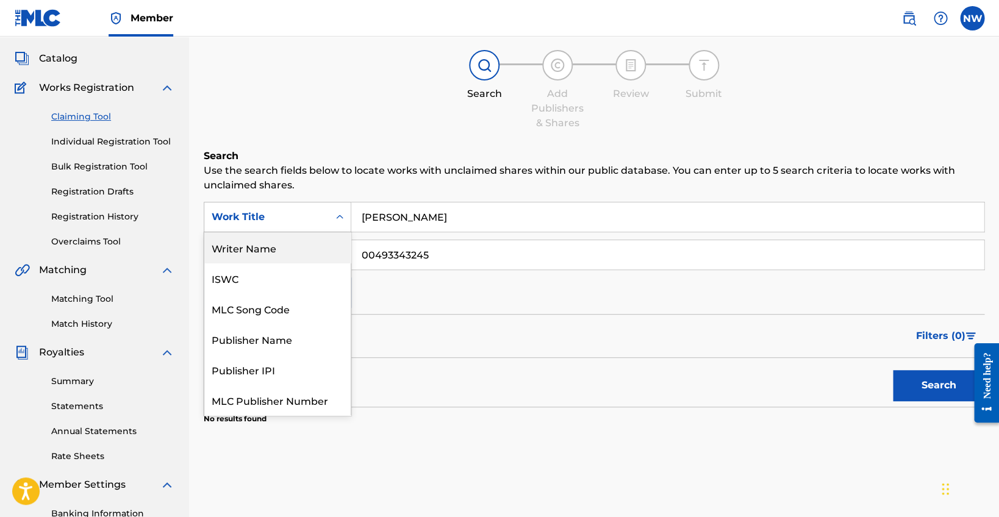
click at [267, 248] on div "Writer Name" at bounding box center [277, 247] width 146 height 30
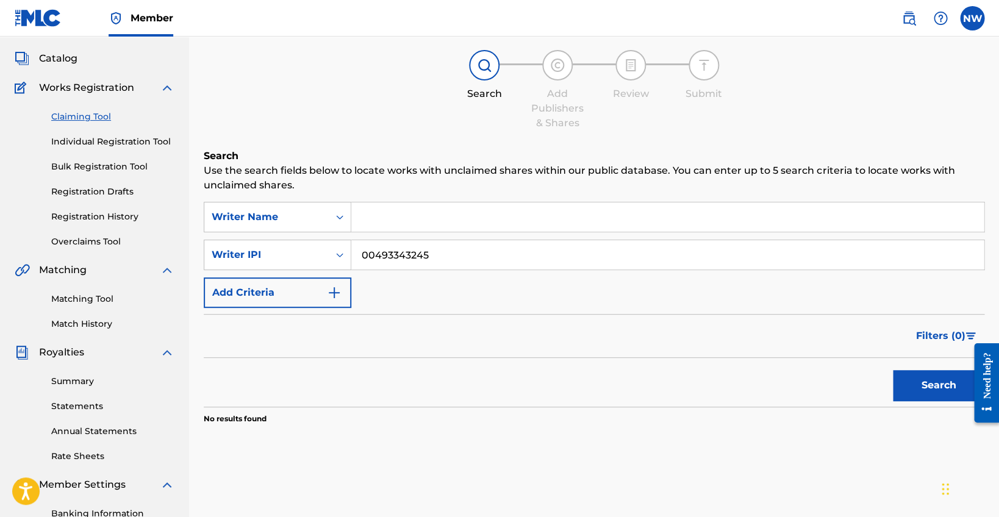
click at [929, 380] on button "Search" at bounding box center [938, 385] width 91 height 30
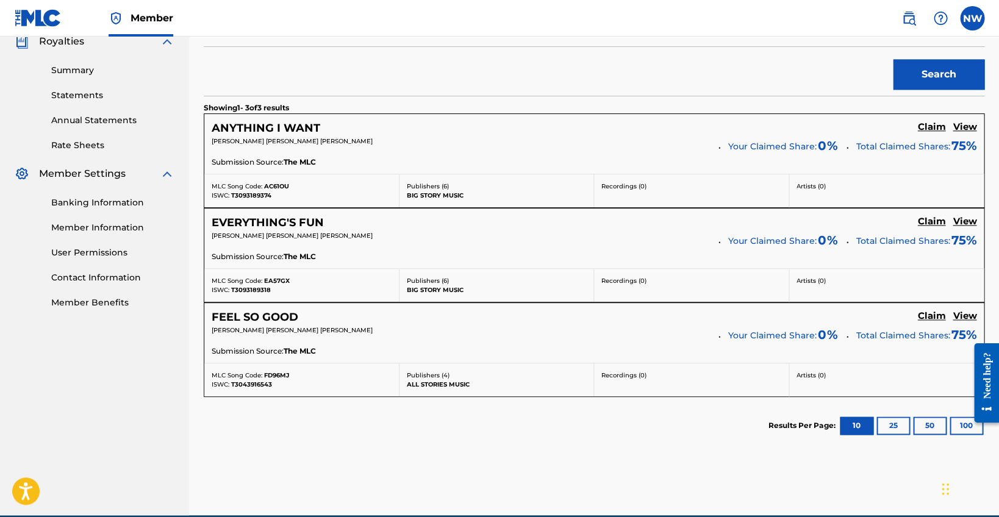
scroll to position [381, 0]
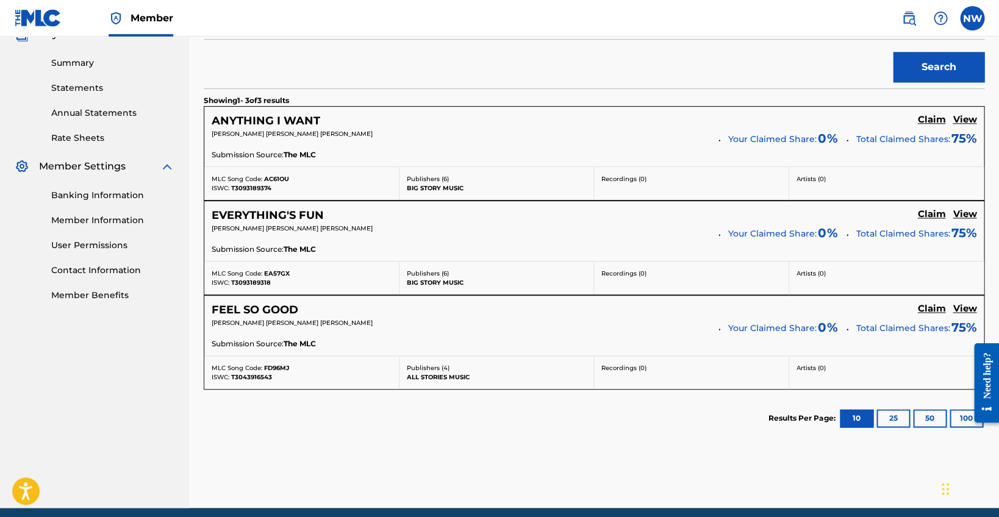
click at [958, 118] on h5 "View" at bounding box center [964, 120] width 24 height 12
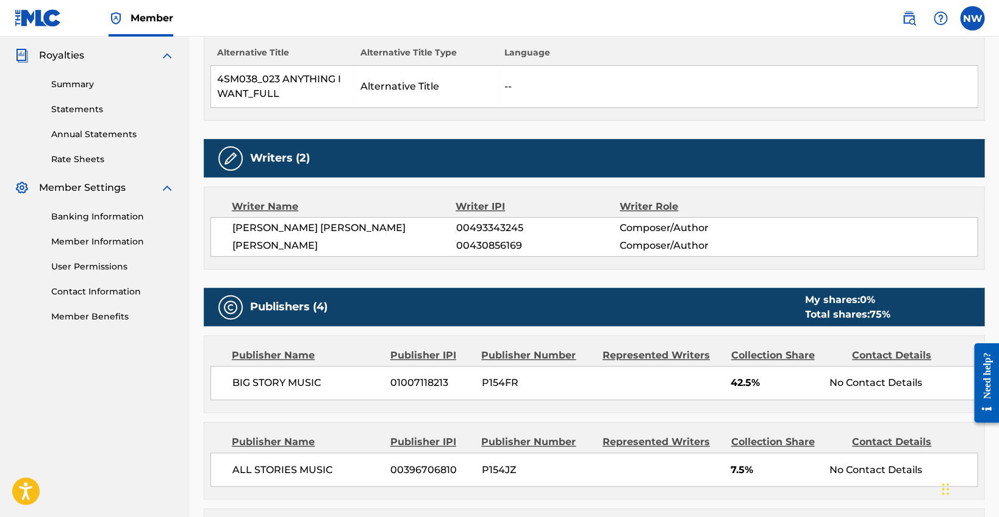
scroll to position [410, 0]
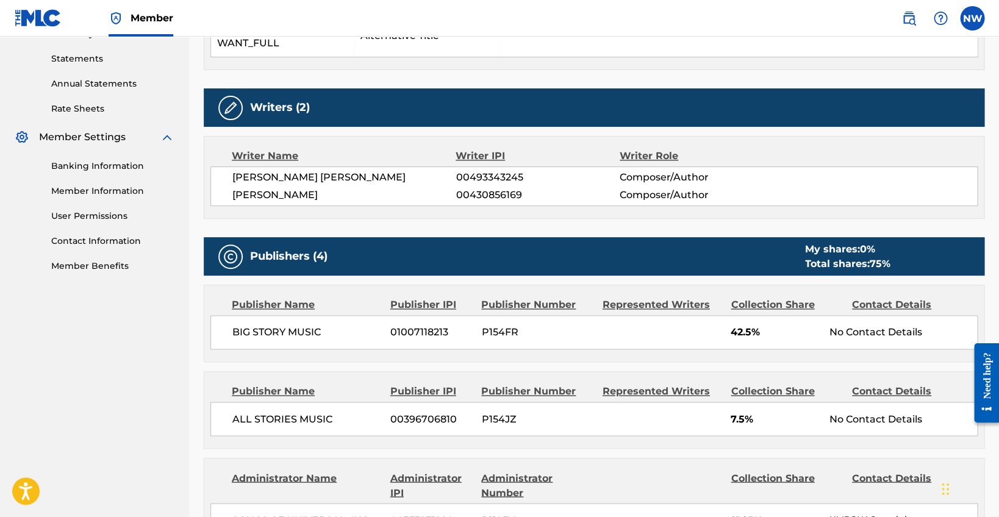
click at [233, 105] on img at bounding box center [230, 108] width 15 height 15
click at [273, 109] on h5 "Writers (2)" at bounding box center [280, 108] width 60 height 14
click at [310, 109] on div "Writers (2)" at bounding box center [594, 107] width 780 height 38
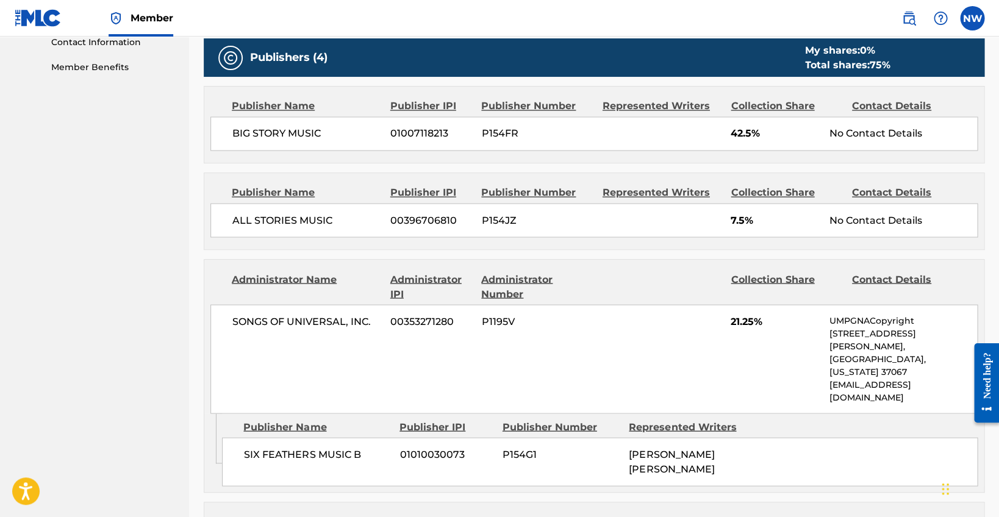
scroll to position [243, 0]
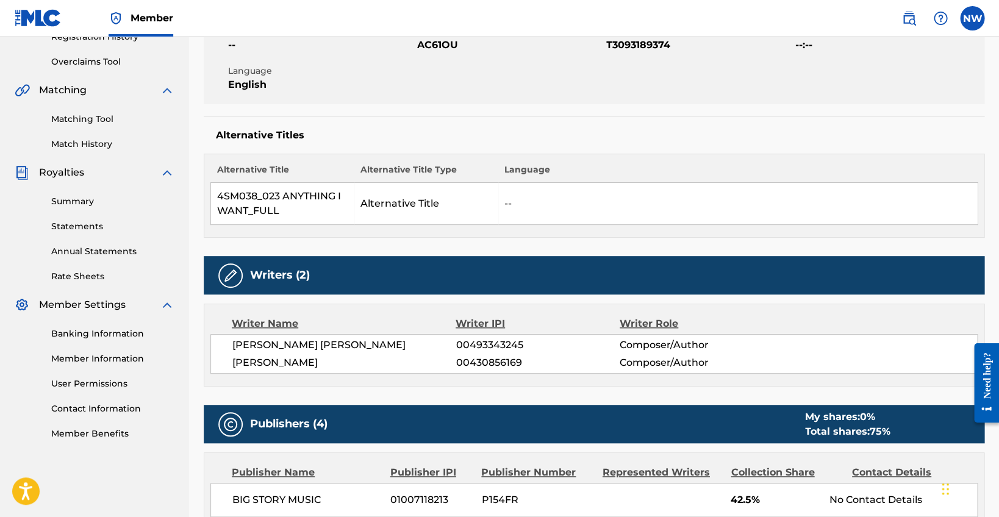
click at [76, 352] on link "Member Information" at bounding box center [112, 358] width 123 height 13
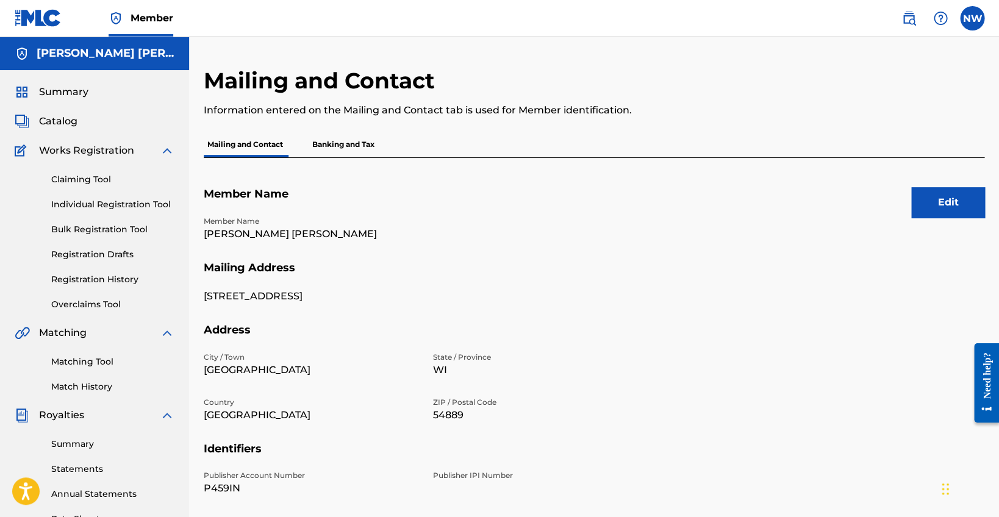
click at [964, 203] on button "Edit" at bounding box center [947, 202] width 73 height 30
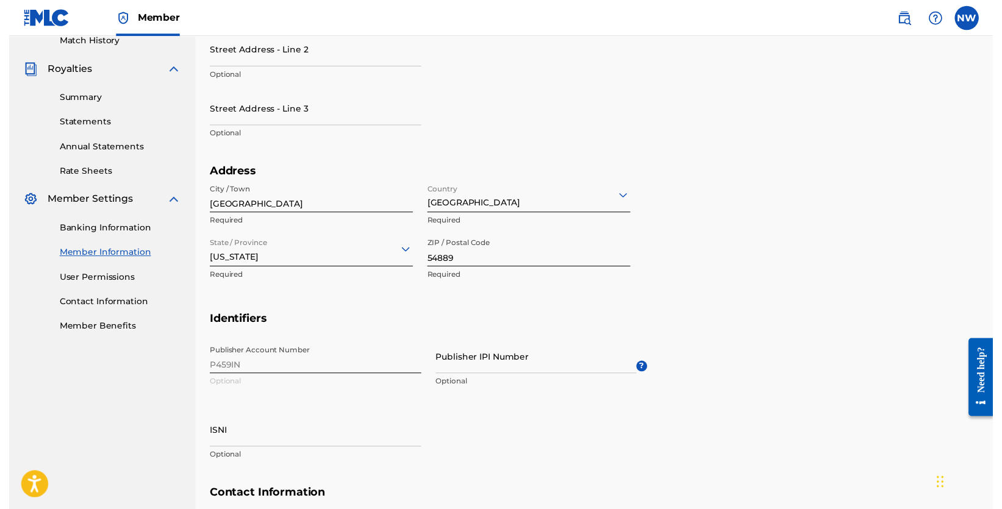
scroll to position [435, 0]
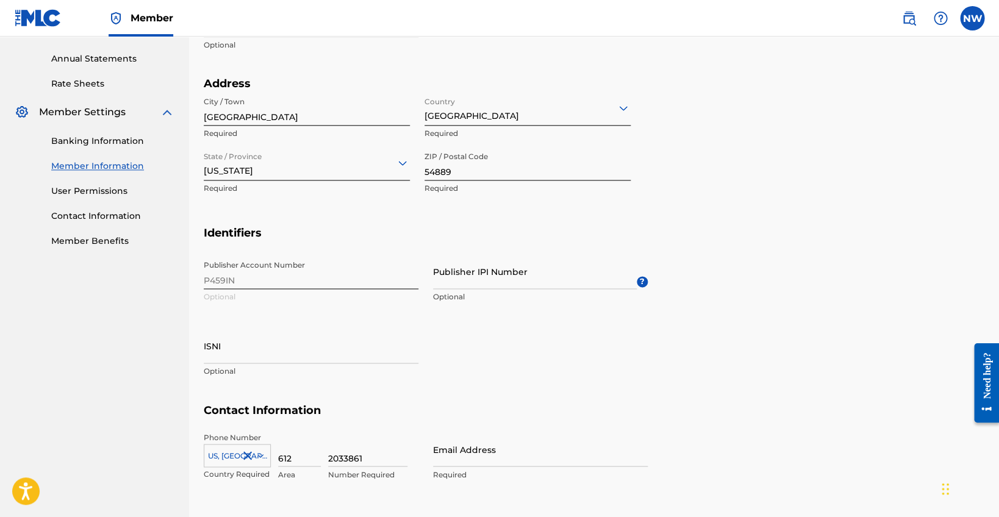
click at [477, 278] on input "Publisher IPI Number" at bounding box center [535, 271] width 204 height 35
paste input "00493343245"
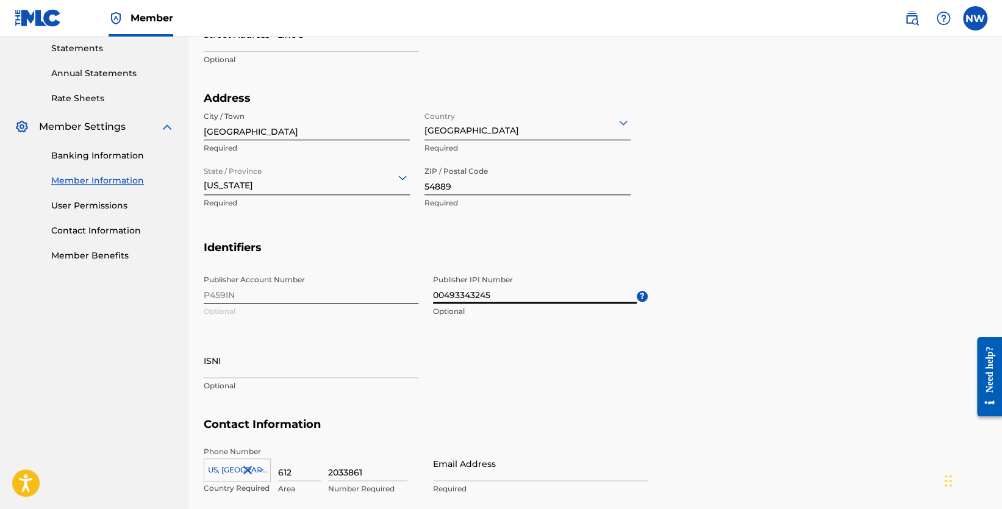
scroll to position [502, 0]
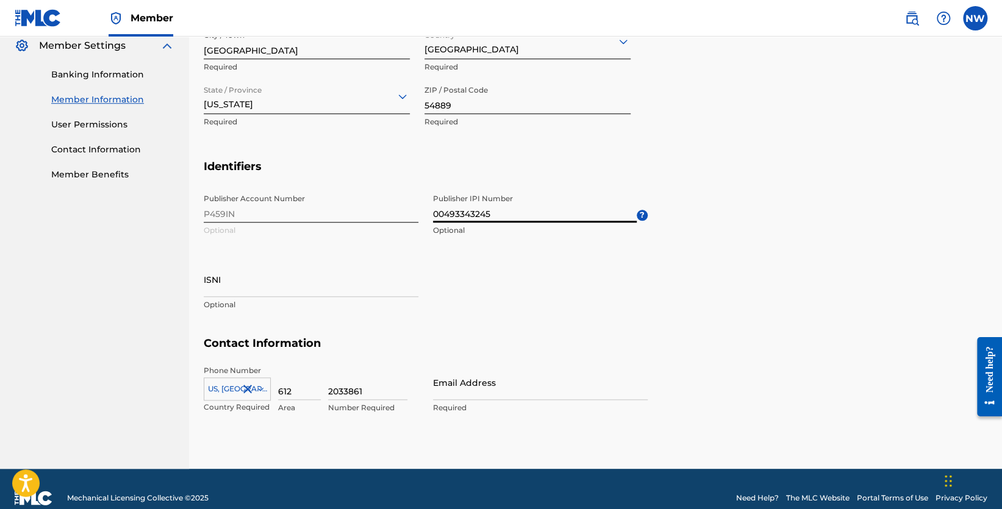
type input "00493343245"
click at [366, 280] on input "ISNI" at bounding box center [311, 279] width 215 height 35
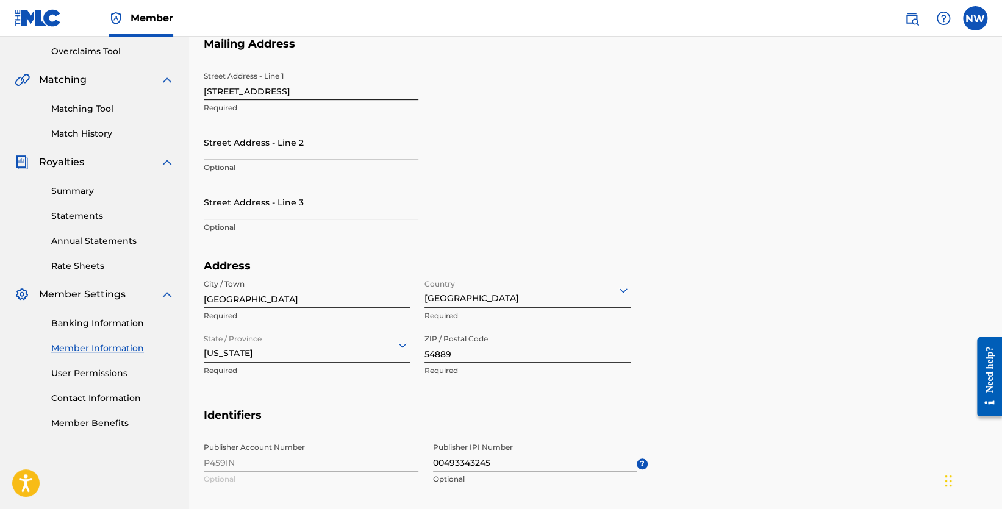
scroll to position [0, 0]
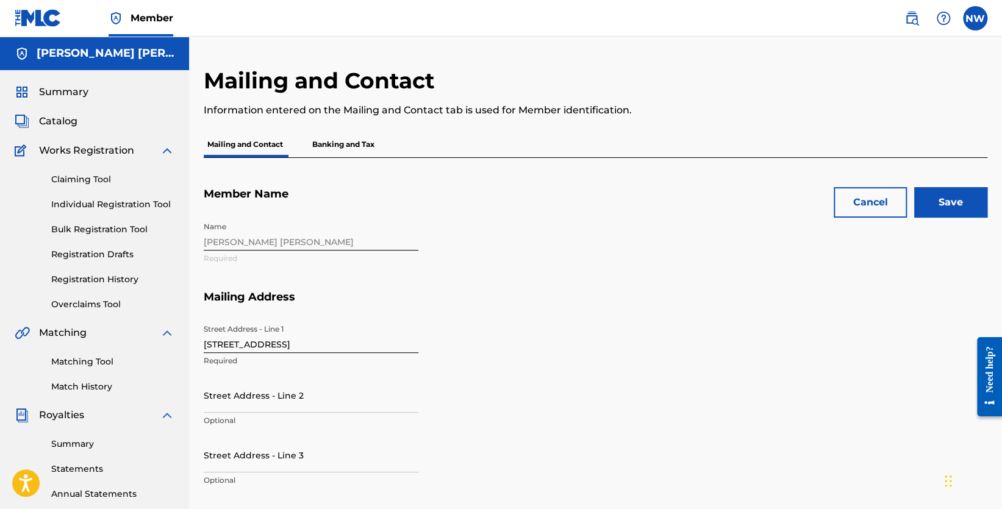
click at [943, 194] on input "Save" at bounding box center [950, 202] width 73 height 30
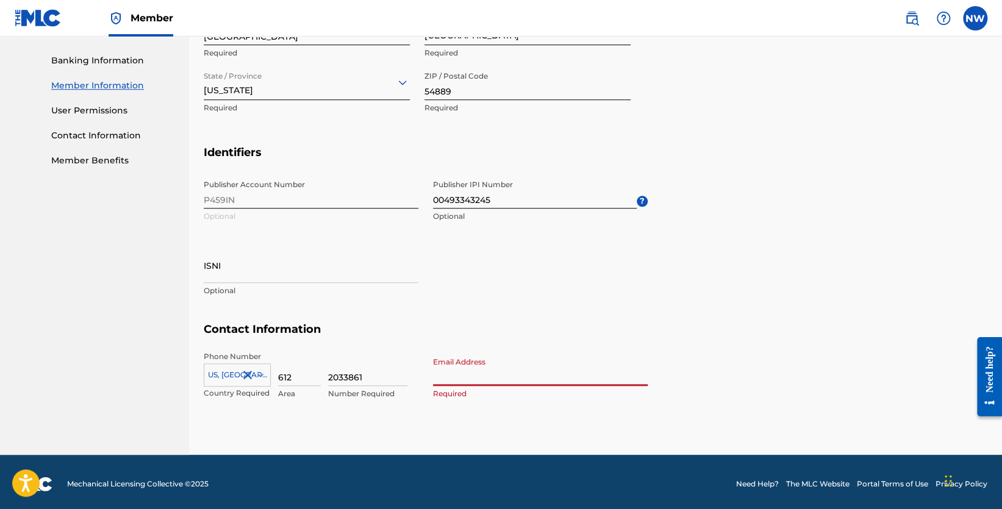
type input "[PERSON_NAME][EMAIL_ADDRESS][DOMAIN_NAME]"
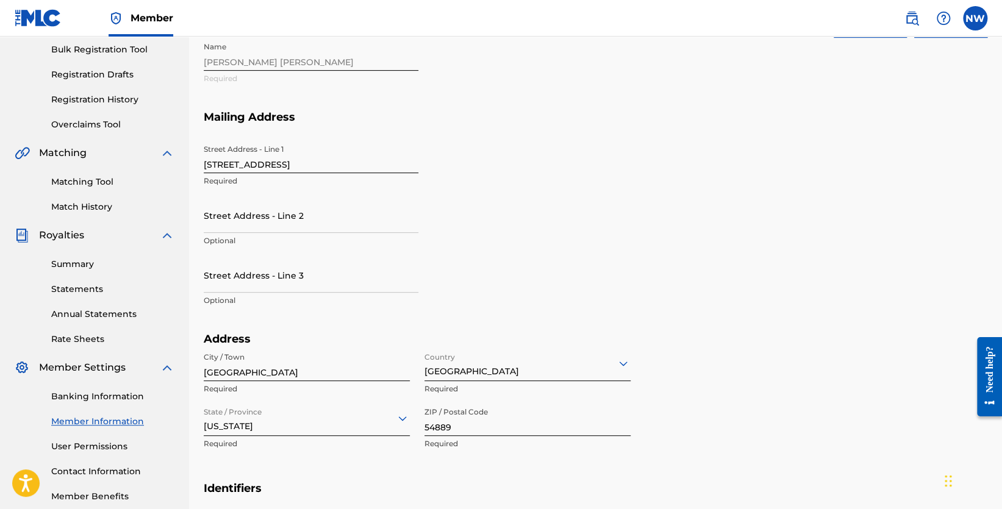
scroll to position [0, 0]
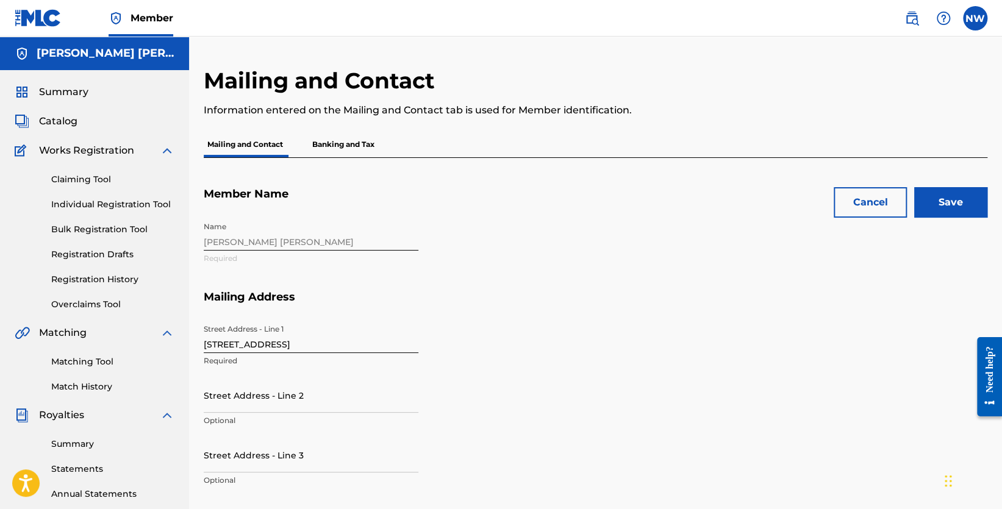
click at [956, 194] on input "Save" at bounding box center [950, 202] width 73 height 30
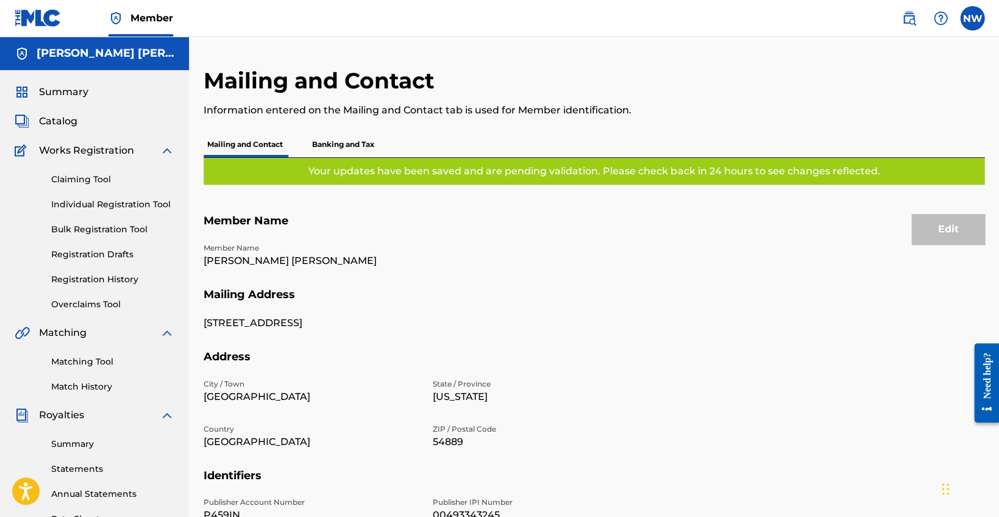
click at [52, 20] on img at bounding box center [38, 18] width 47 height 18
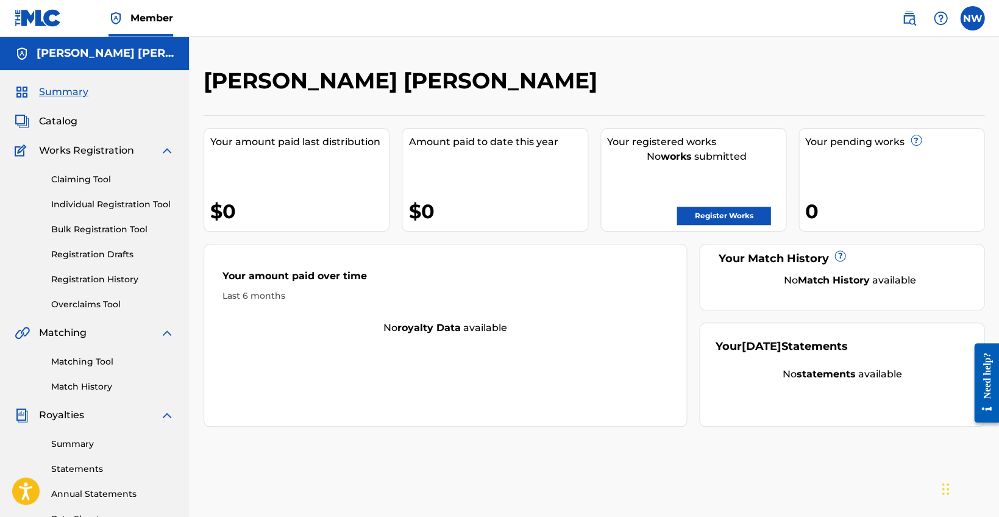
click at [904, 20] on img at bounding box center [909, 18] width 15 height 15
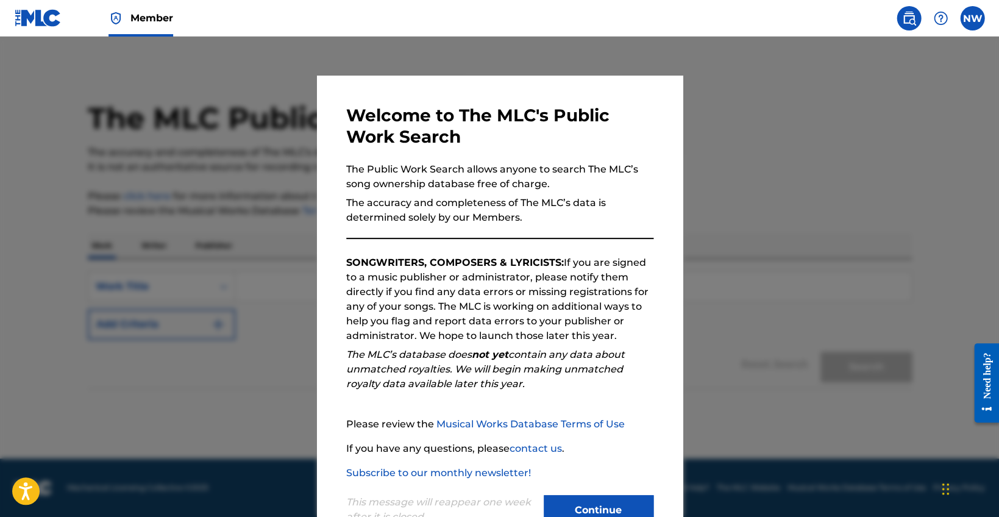
click at [583, 511] on button "Continue" at bounding box center [599, 510] width 110 height 30
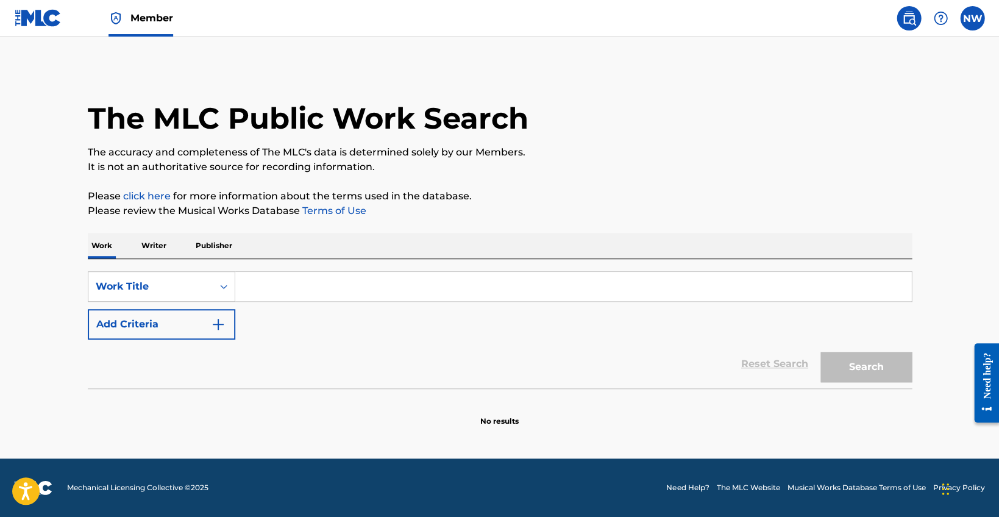
click at [44, 18] on img at bounding box center [38, 18] width 47 height 18
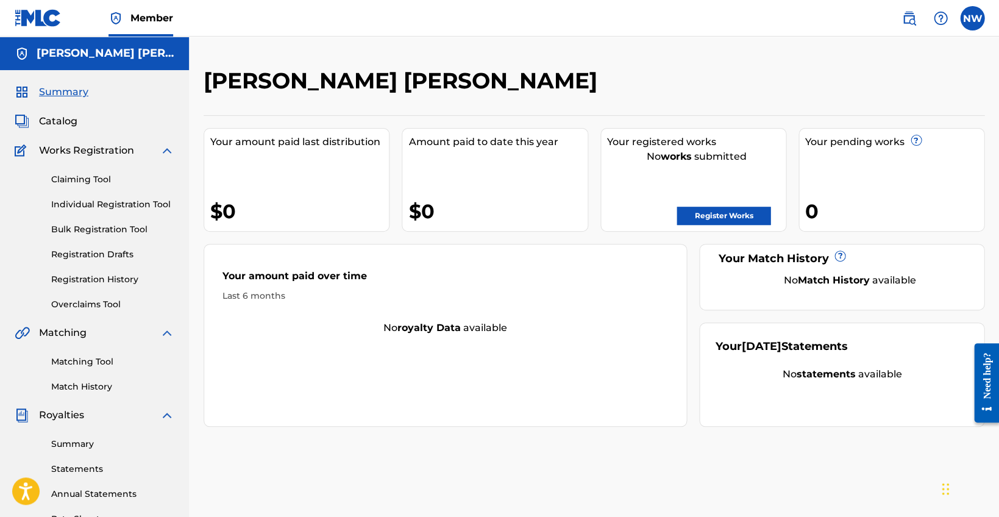
click at [66, 94] on span "Summary" at bounding box center [63, 92] width 49 height 15
click at [84, 207] on link "Individual Registration Tool" at bounding box center [112, 204] width 123 height 13
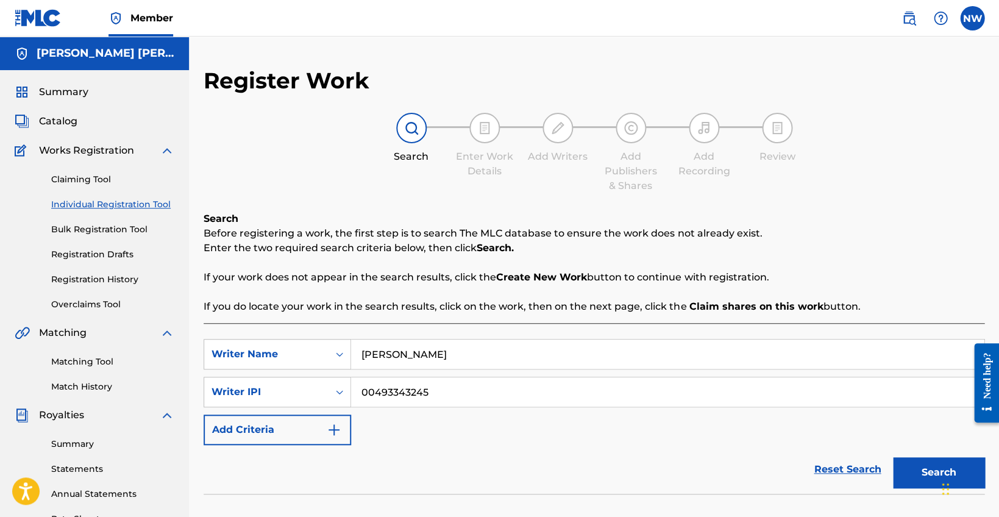
click at [71, 180] on link "Claiming Tool" at bounding box center [112, 179] width 123 height 13
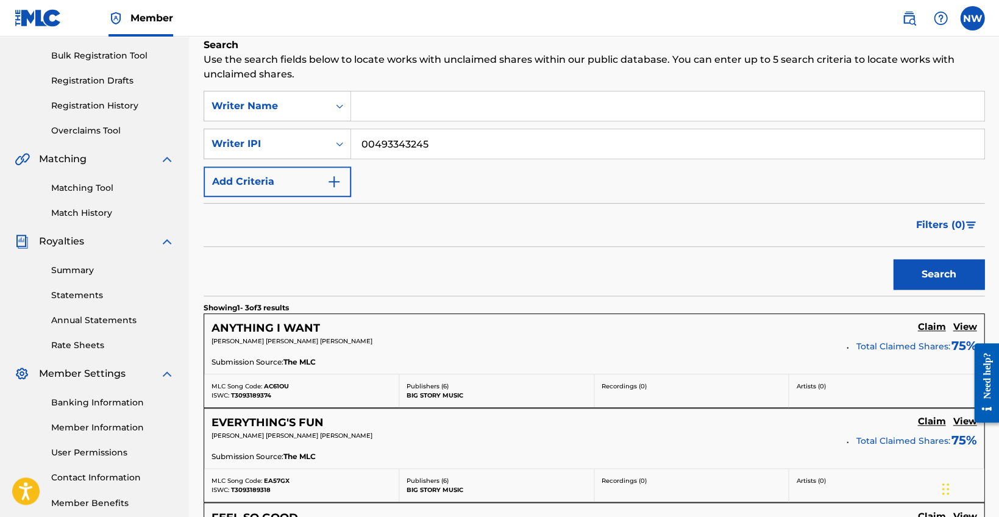
scroll to position [276, 0]
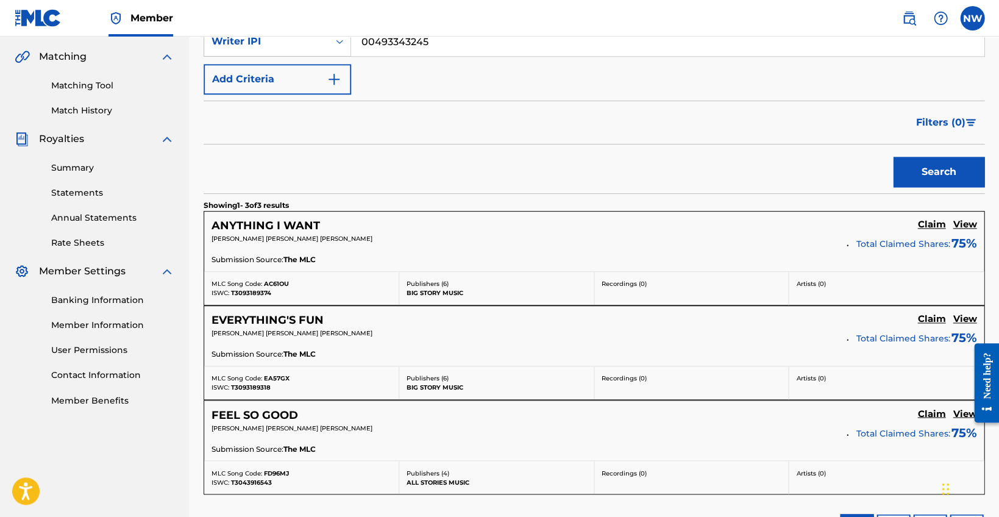
click at [964, 220] on h5 "View" at bounding box center [965, 225] width 24 height 12
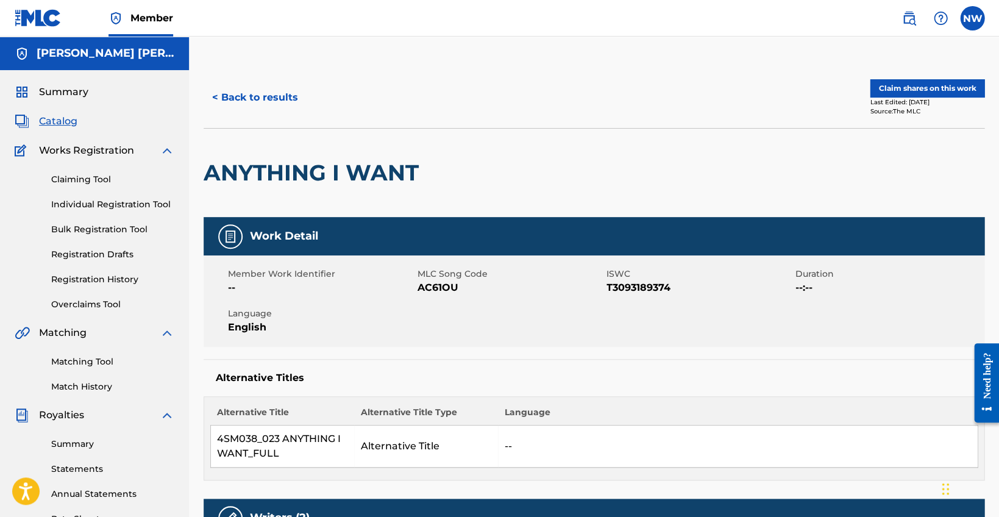
click at [902, 84] on button "Claim shares on this work" at bounding box center [927, 88] width 115 height 18
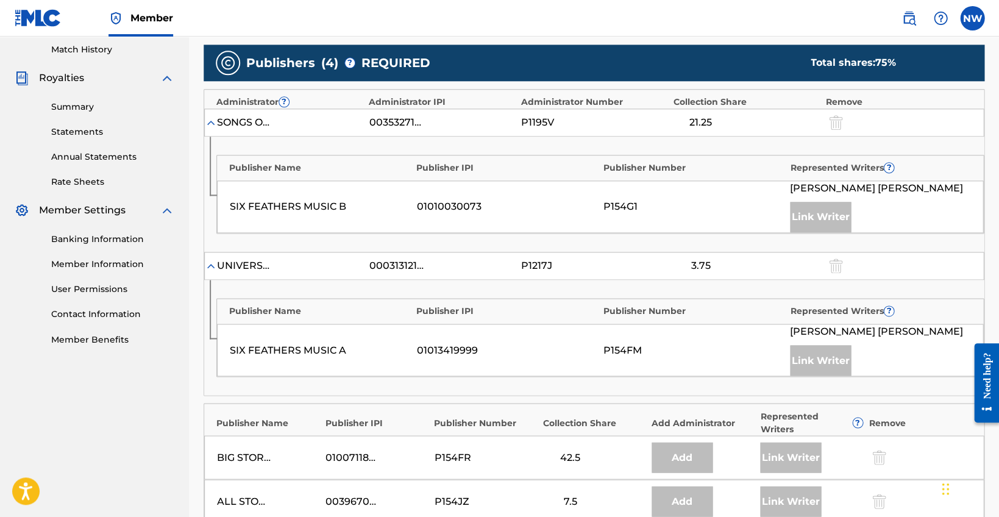
scroll to position [335, 0]
